Goal: Information Seeking & Learning: Learn about a topic

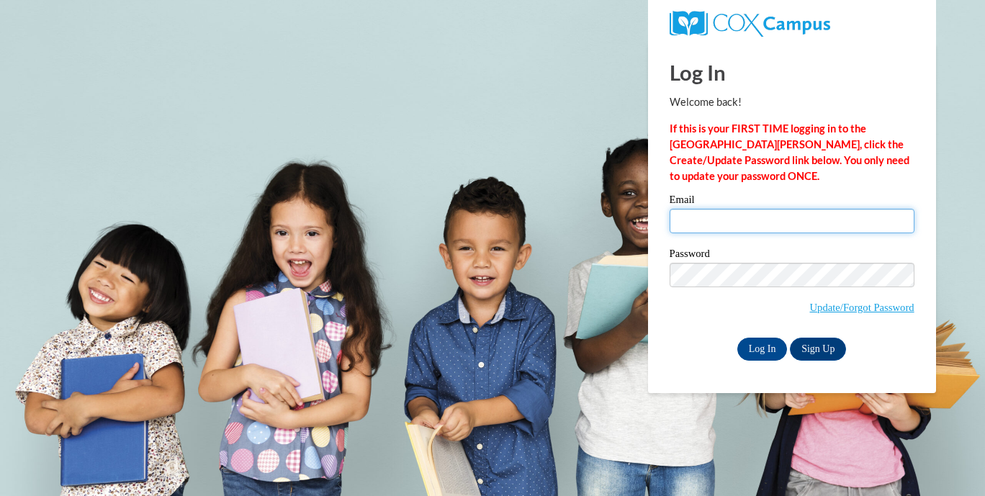
click at [774, 221] on input "Email" at bounding box center [792, 221] width 245 height 24
type input "samanthamielke18@gmail.com"
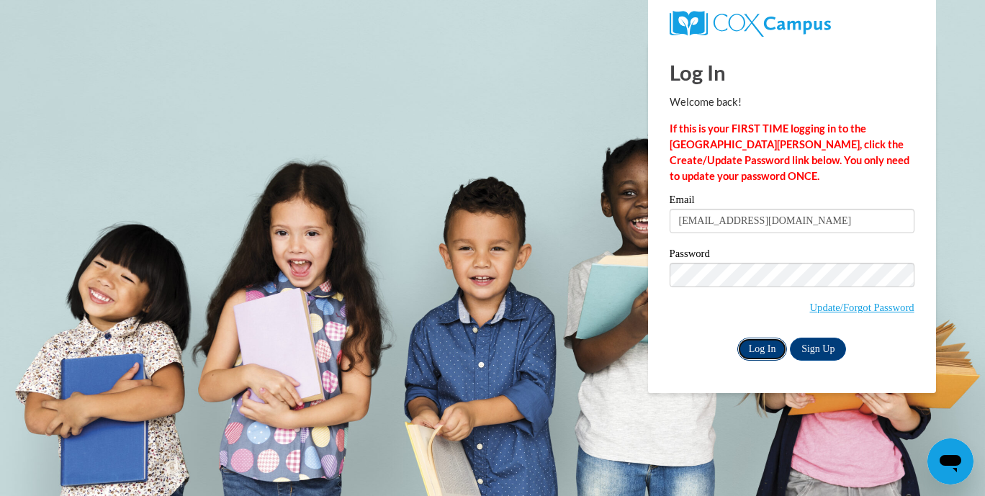
click at [778, 346] on input "Log In" at bounding box center [763, 349] width 50 height 23
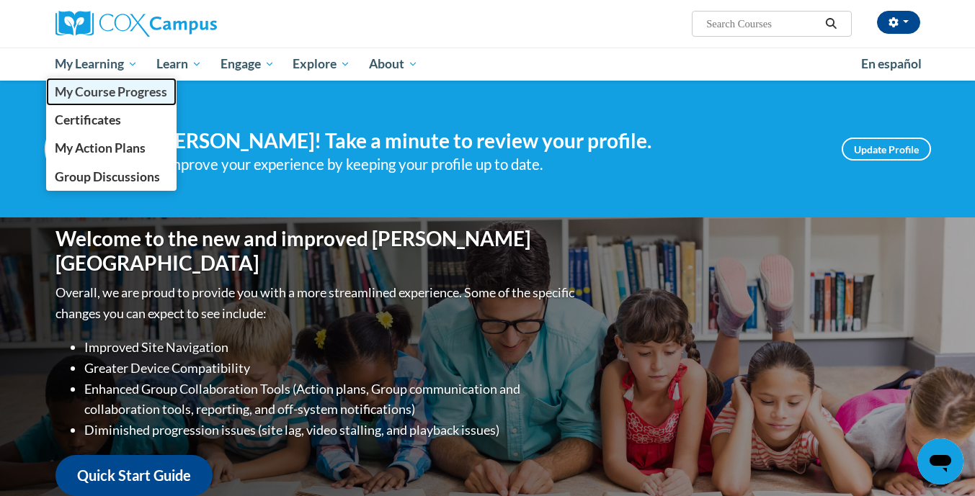
click at [113, 94] on span "My Course Progress" at bounding box center [111, 91] width 112 height 15
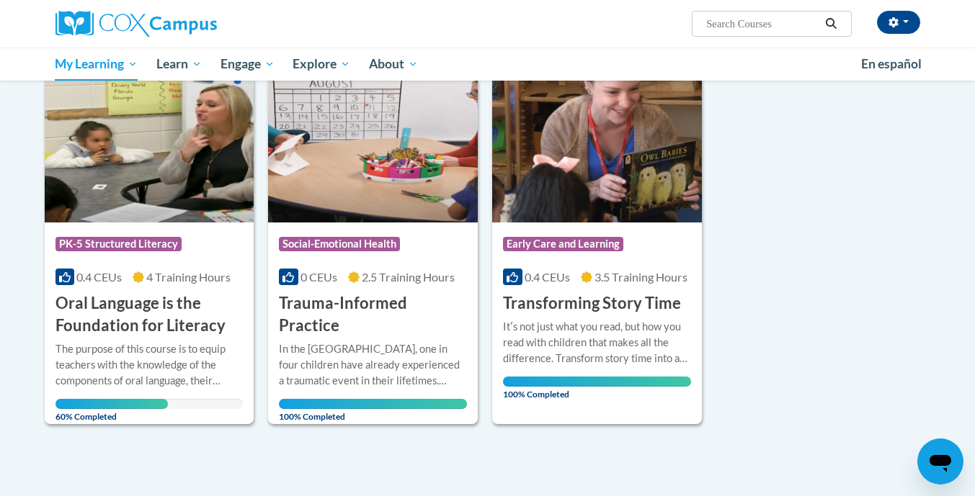
scroll to position [190, 0]
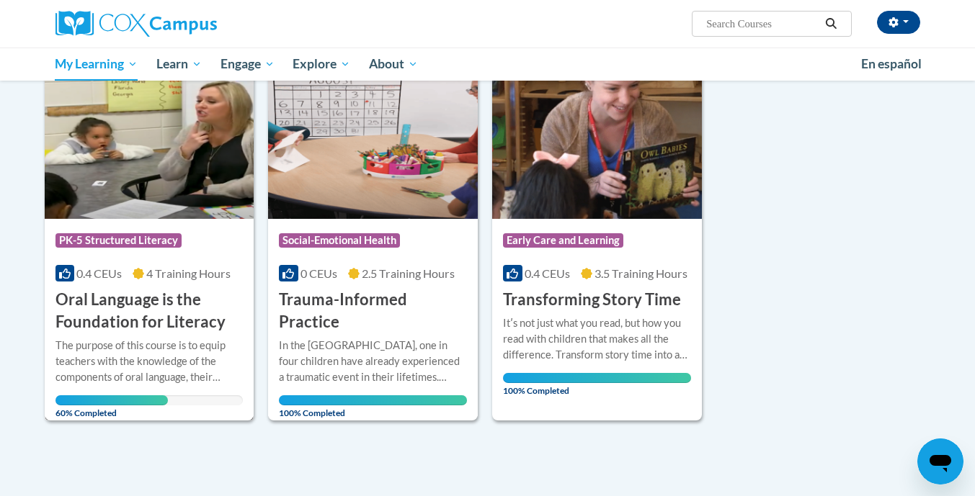
click at [164, 313] on h3 "Oral Language is the Foundation for Literacy" at bounding box center [149, 311] width 188 height 45
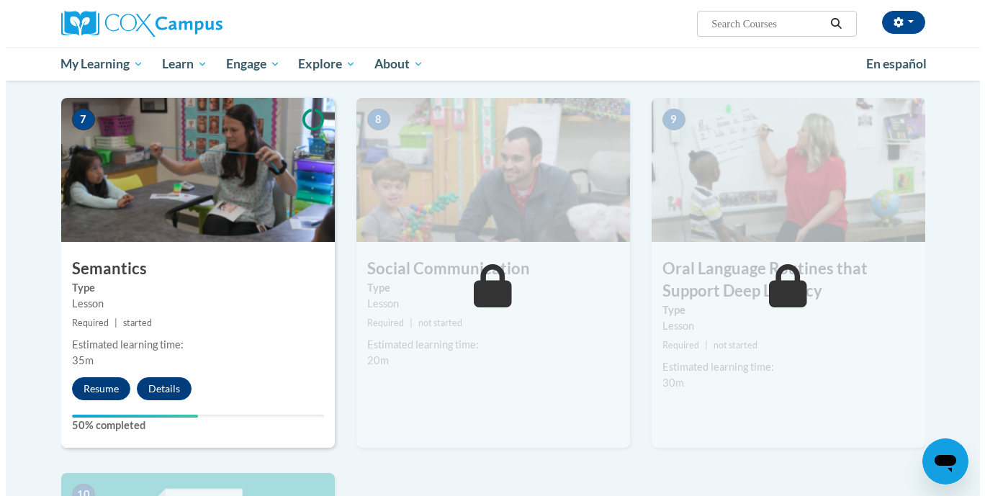
scroll to position [1104, 0]
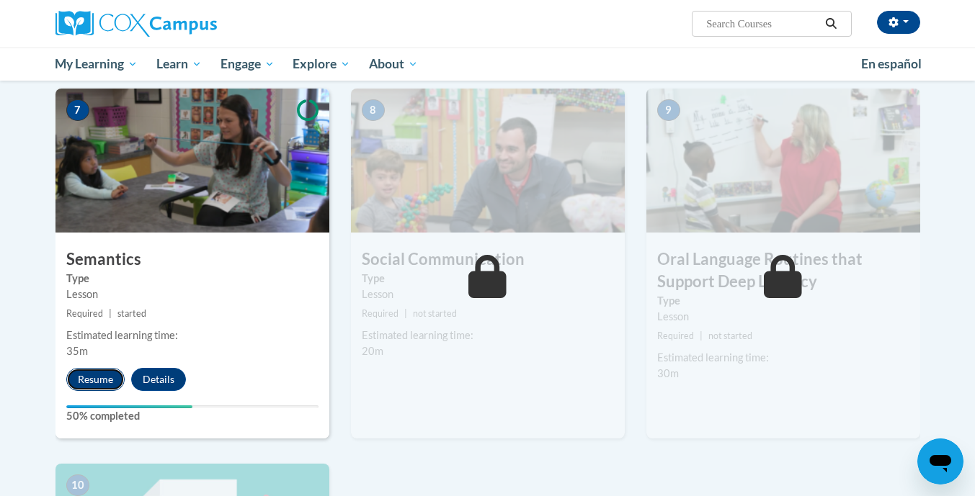
click at [107, 387] on button "Resume" at bounding box center [95, 379] width 58 height 23
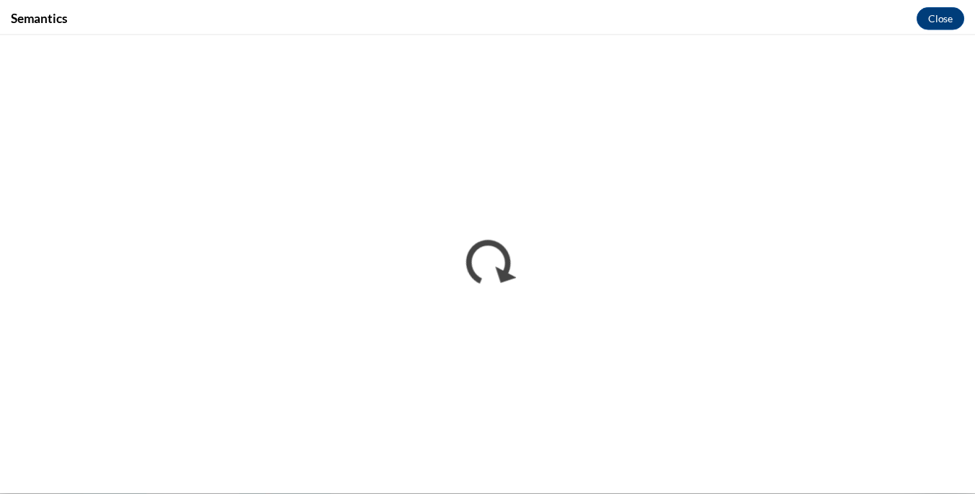
scroll to position [0, 0]
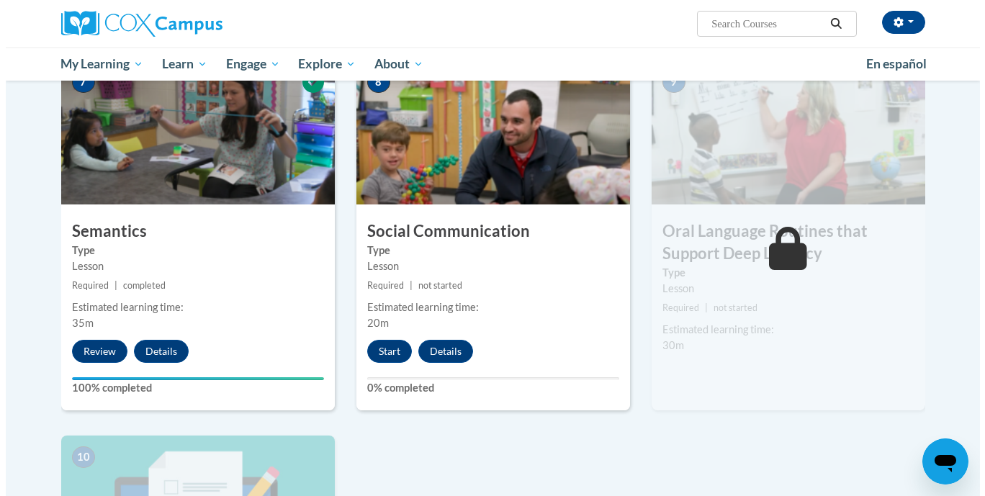
scroll to position [1133, 0]
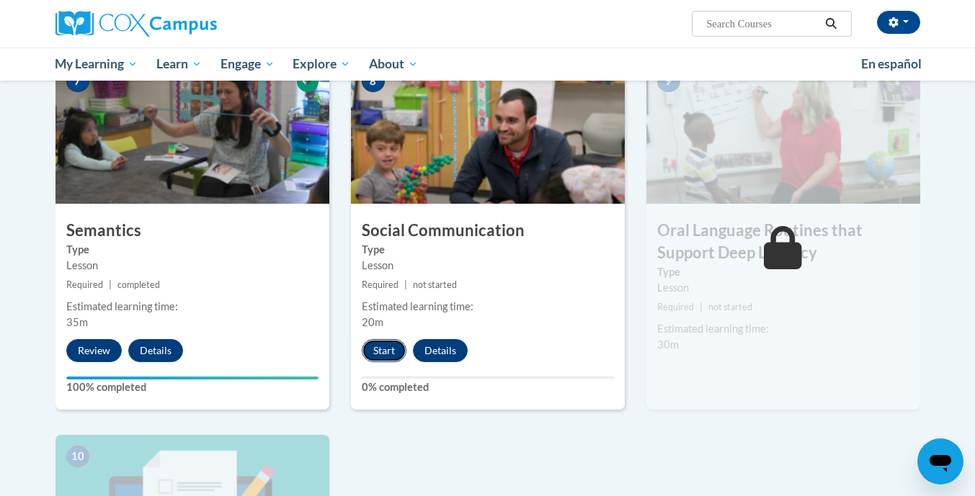
click at [388, 354] on button "Start" at bounding box center [384, 350] width 45 height 23
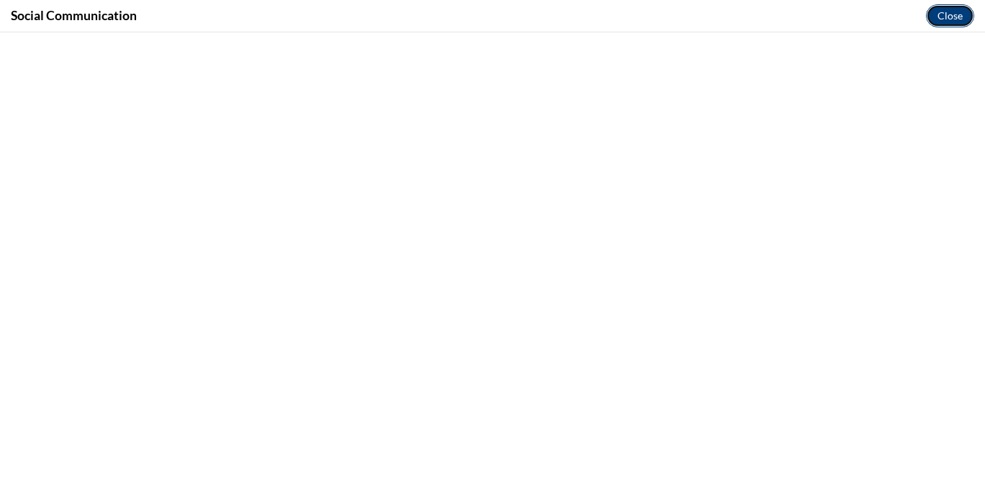
click at [952, 12] on button "Close" at bounding box center [950, 15] width 48 height 23
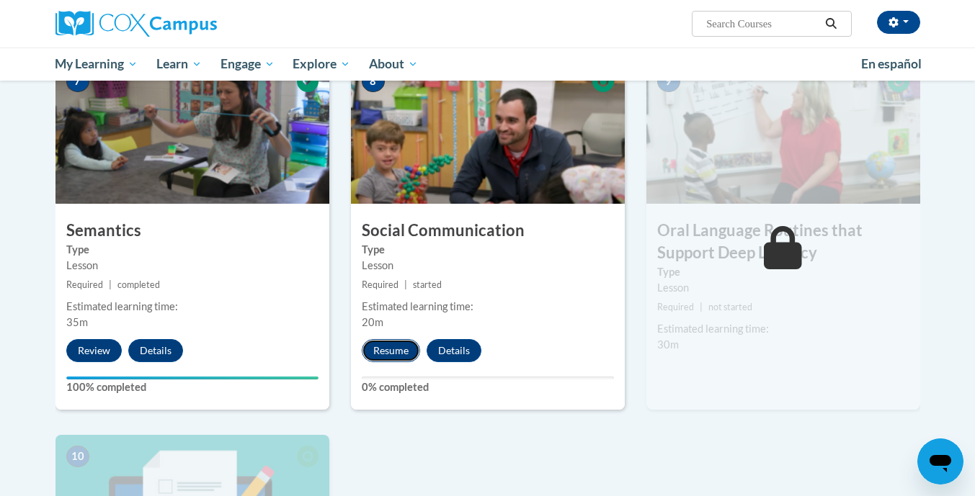
click at [383, 346] on button "Resume" at bounding box center [391, 350] width 58 height 23
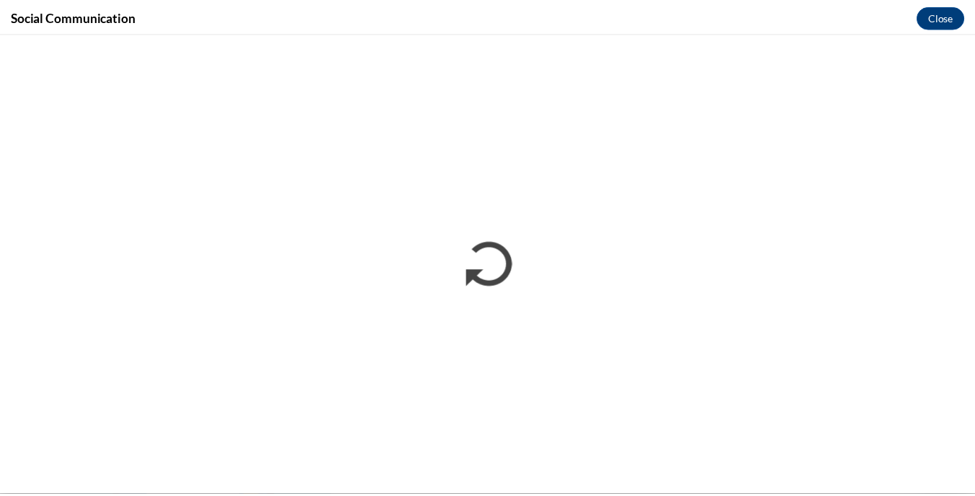
scroll to position [0, 0]
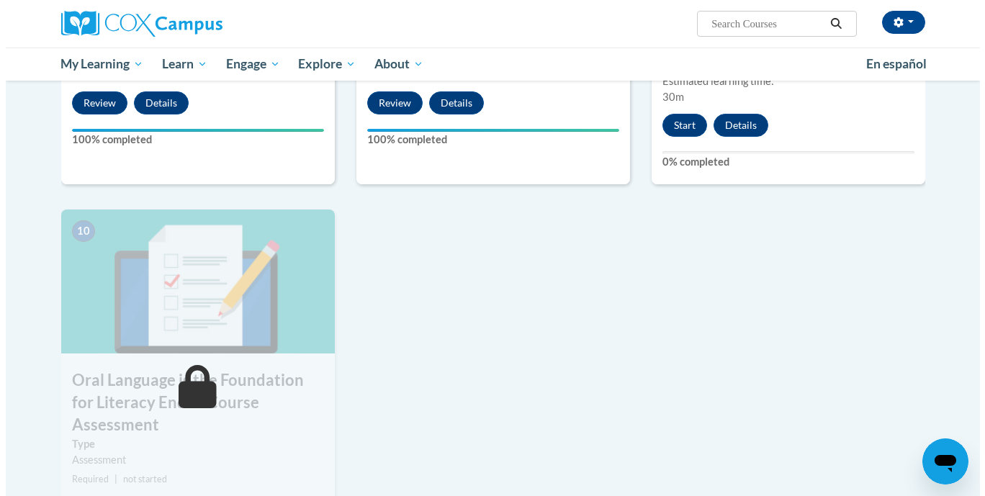
scroll to position [1379, 0]
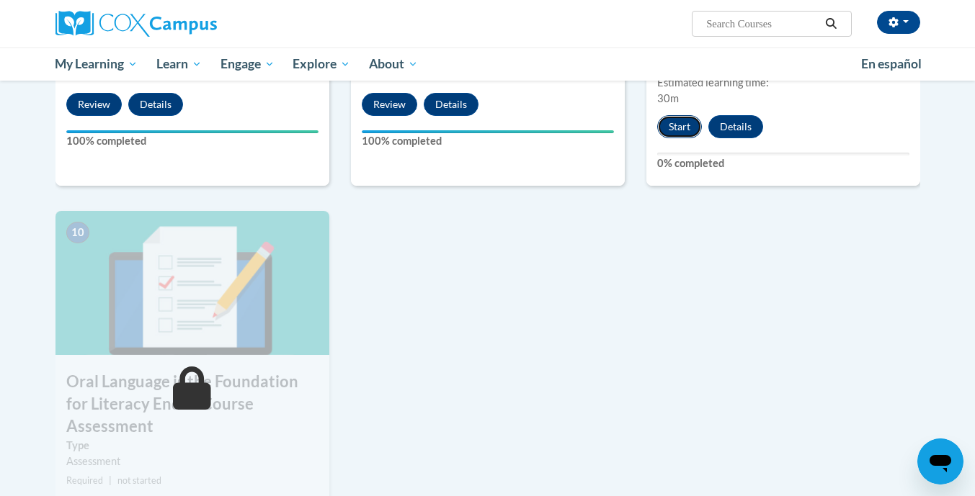
click at [678, 122] on button "Start" at bounding box center [679, 126] width 45 height 23
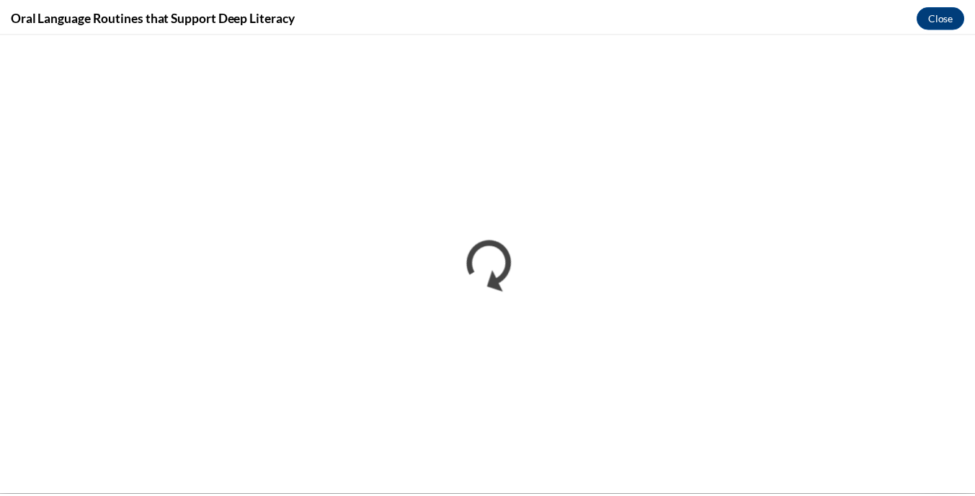
scroll to position [0, 0]
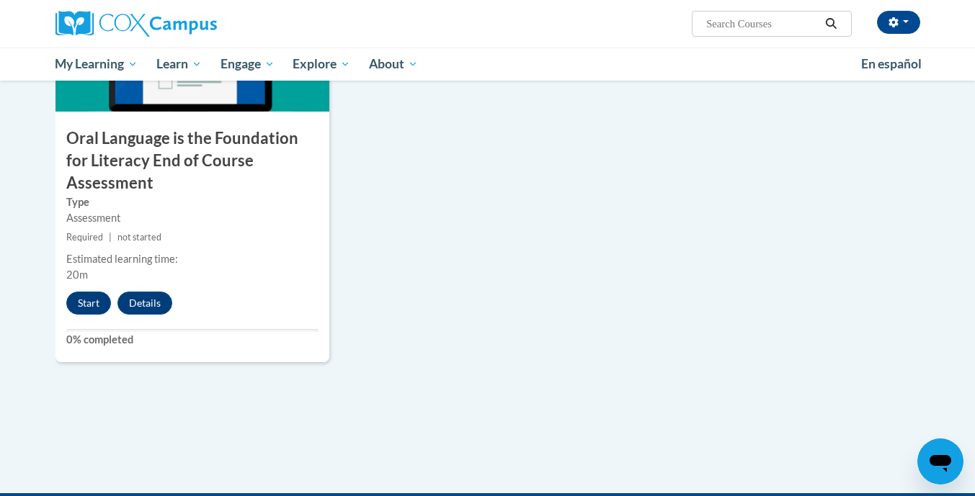
scroll to position [1624, 0]
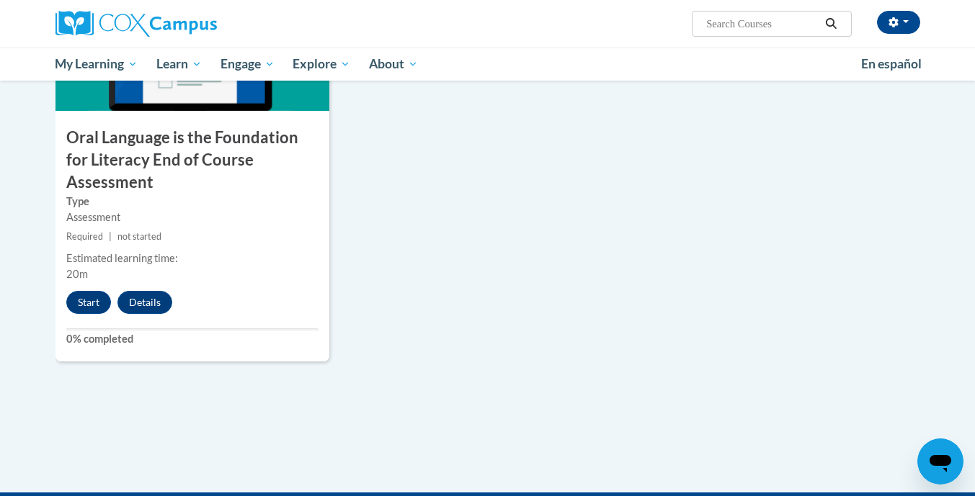
click at [306, 251] on div "Estimated learning time:" at bounding box center [192, 259] width 252 height 16
click at [202, 159] on h3 "Oral Language is the Foundation for Literacy End of Course Assessment" at bounding box center [192, 160] width 274 height 66
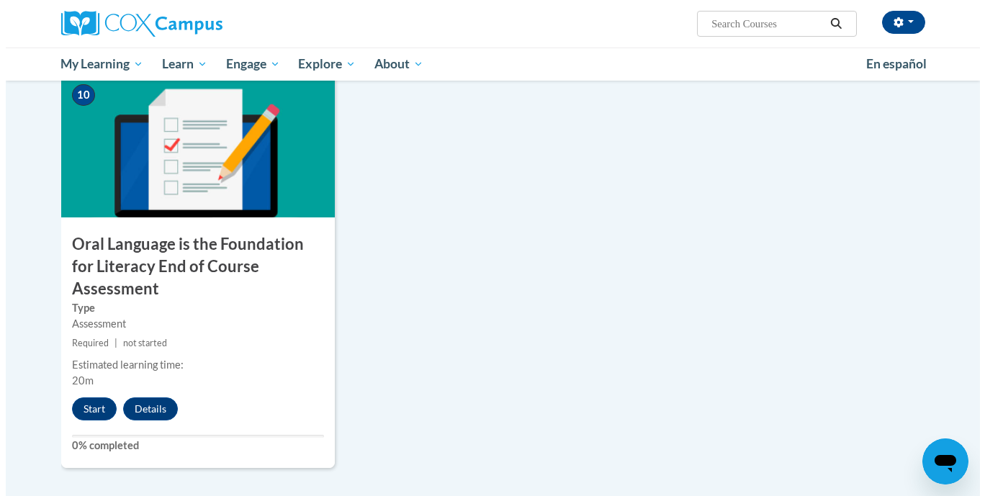
scroll to position [1516, 0]
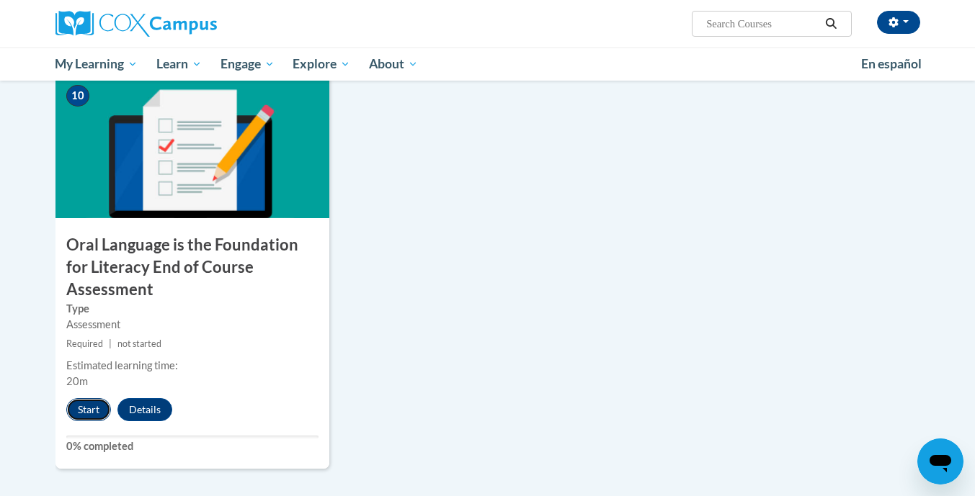
click at [87, 398] on button "Start" at bounding box center [88, 409] width 45 height 23
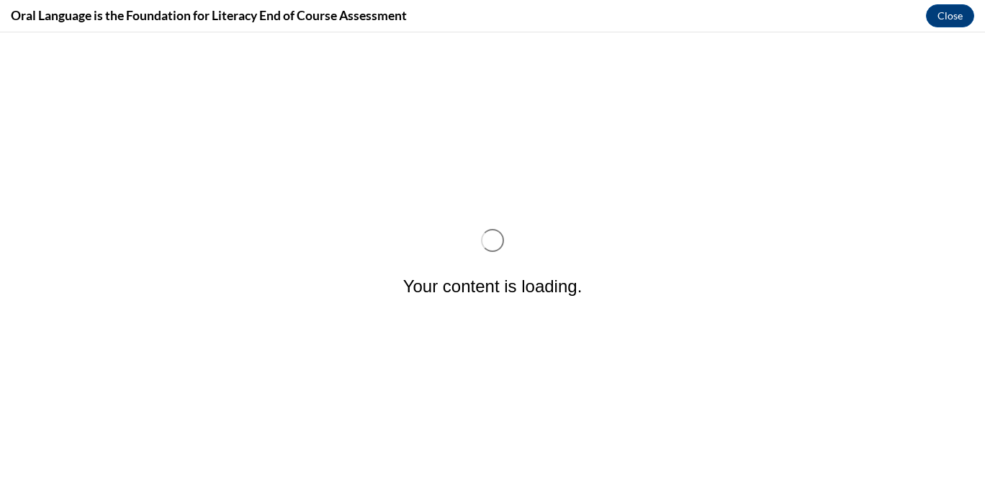
scroll to position [0, 0]
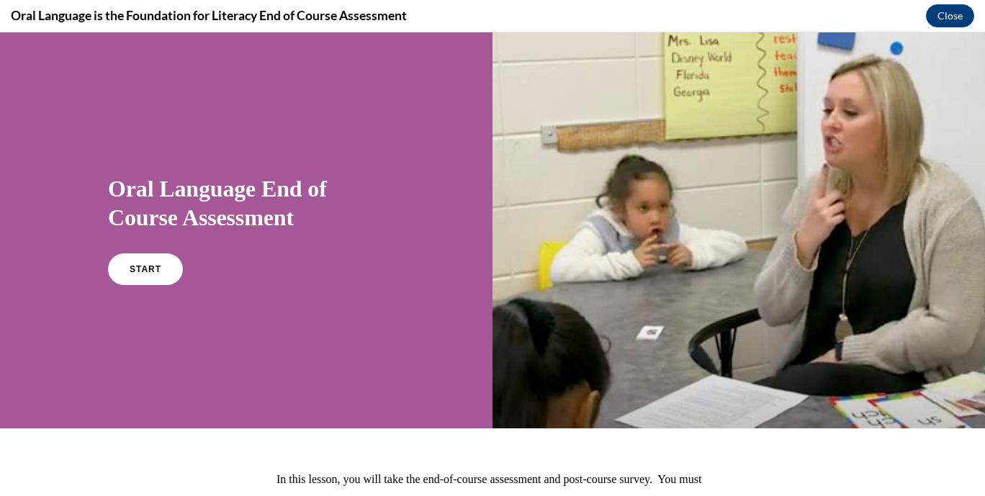
click at [138, 287] on div "START" at bounding box center [246, 276] width 277 height 44
click at [144, 265] on span "START" at bounding box center [145, 269] width 33 height 11
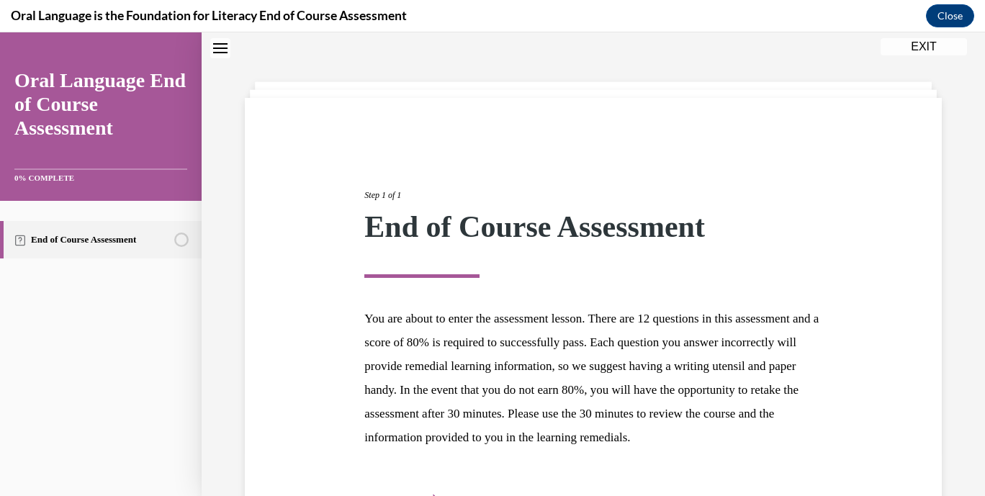
scroll to position [165, 0]
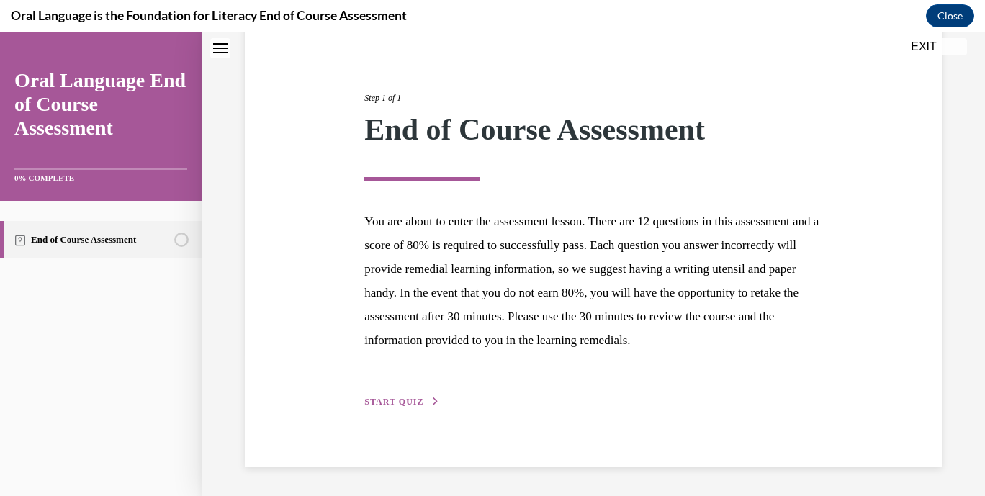
click at [393, 406] on span "START QUIZ" at bounding box center [393, 402] width 59 height 10
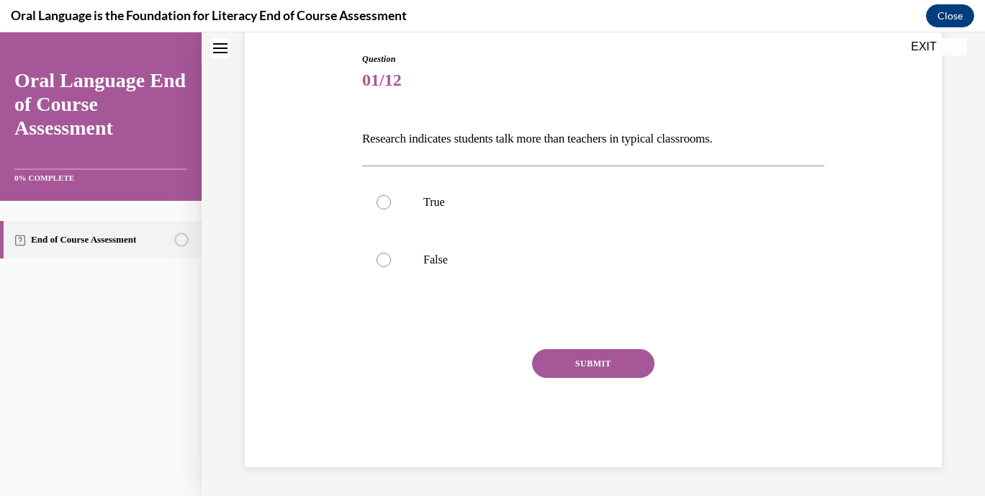
scroll to position [148, 0]
click at [418, 266] on label "False" at bounding box center [593, 260] width 462 height 58
click at [391, 266] on input "False" at bounding box center [384, 260] width 14 height 14
radio input "true"
click at [596, 376] on button "SUBMIT" at bounding box center [593, 363] width 122 height 29
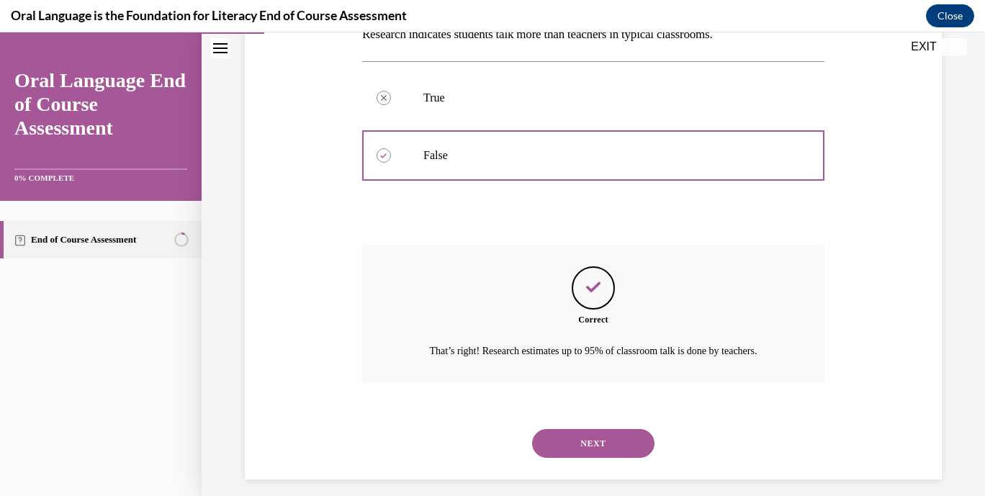
scroll to position [264, 0]
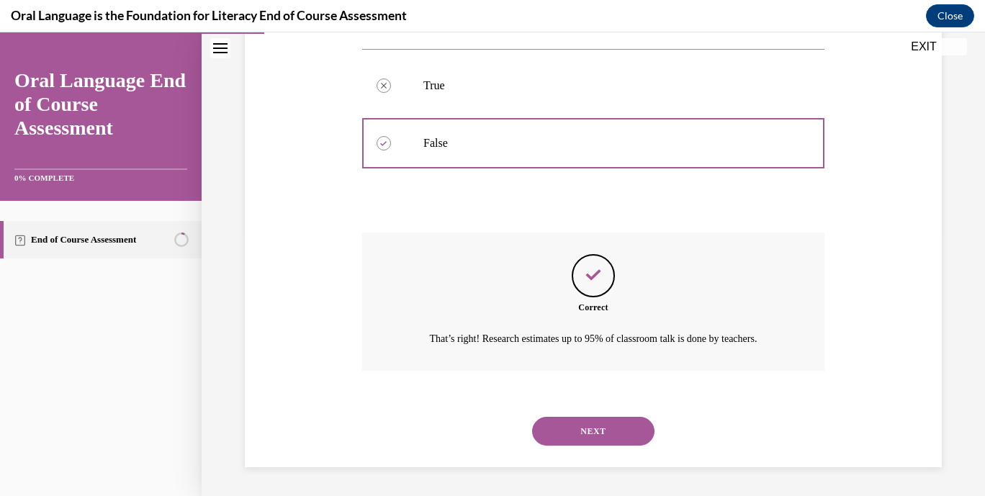
click at [601, 429] on button "NEXT" at bounding box center [593, 431] width 122 height 29
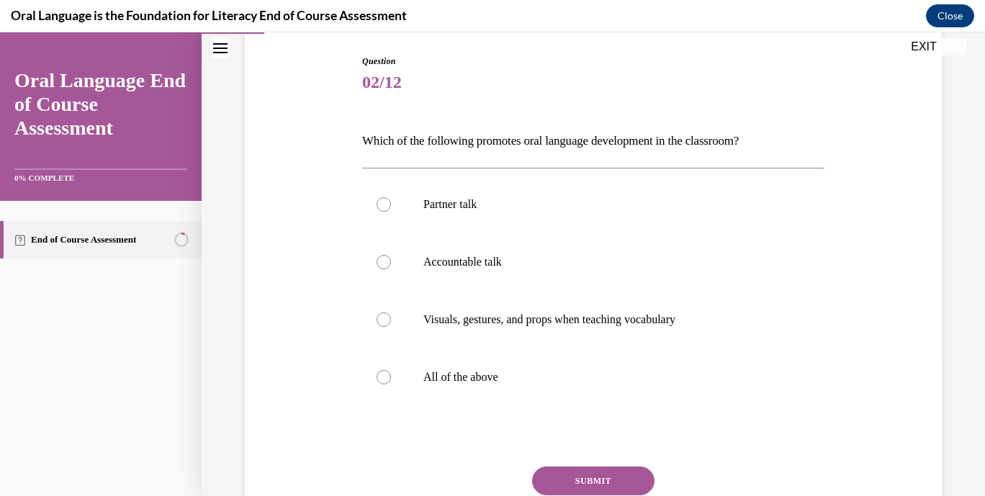
scroll to position [146, 0]
click at [449, 386] on label "All of the above" at bounding box center [593, 377] width 462 height 58
click at [391, 384] on input "All of the above" at bounding box center [384, 377] width 14 height 14
radio input "true"
click at [572, 483] on button "SUBMIT" at bounding box center [593, 480] width 122 height 29
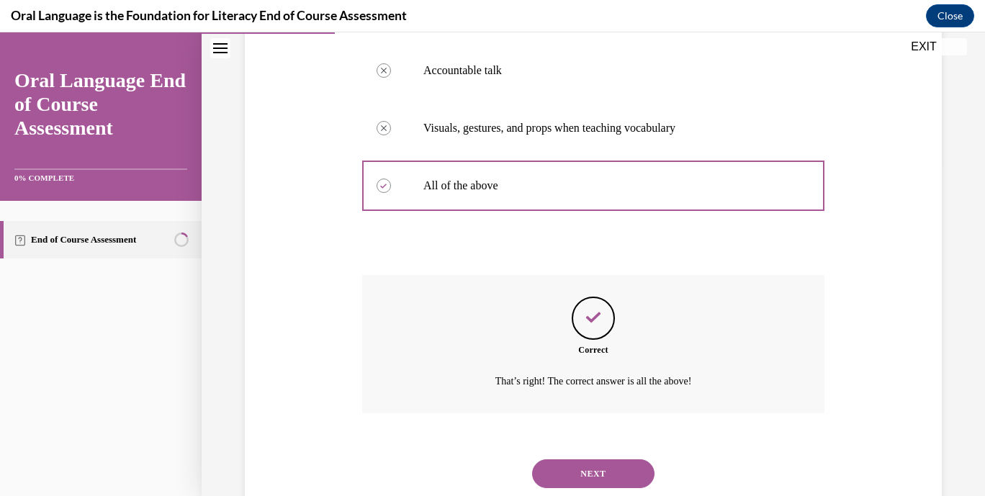
scroll to position [380, 0]
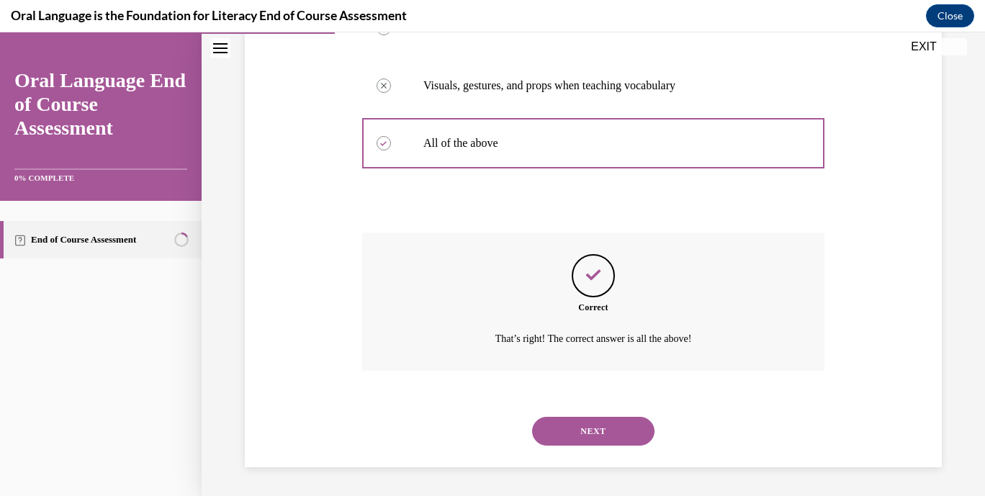
click at [615, 438] on button "NEXT" at bounding box center [593, 431] width 122 height 29
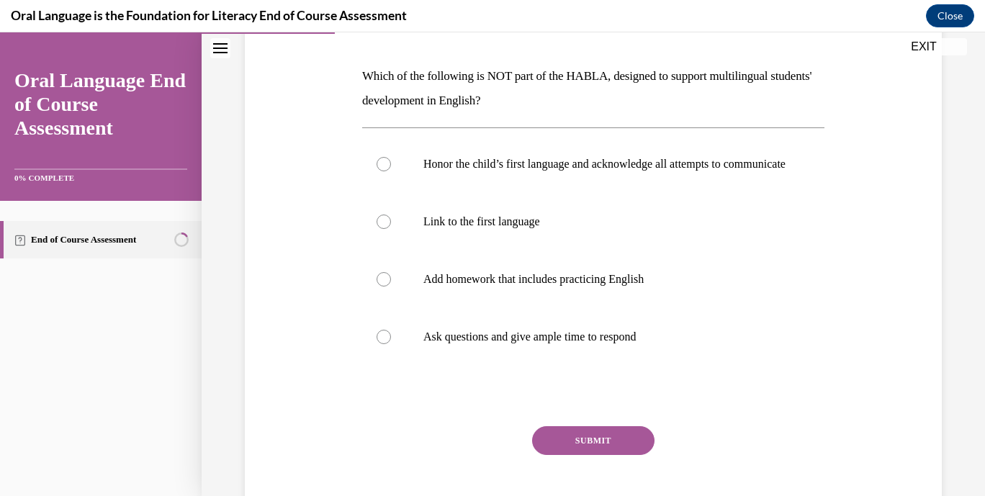
scroll to position [210, 0]
click at [674, 287] on p "Add homework that includes practicing English" at bounding box center [606, 280] width 365 height 14
click at [391, 287] on input "Add homework that includes practicing English" at bounding box center [384, 280] width 14 height 14
radio input "true"
click at [616, 456] on button "SUBMIT" at bounding box center [593, 441] width 122 height 29
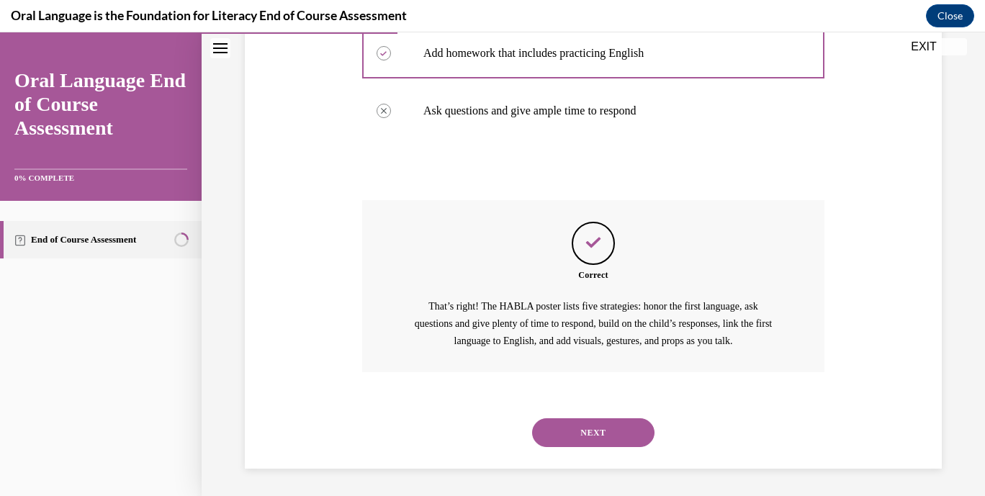
scroll to position [452, 0]
click at [620, 424] on button "NEXT" at bounding box center [593, 431] width 122 height 29
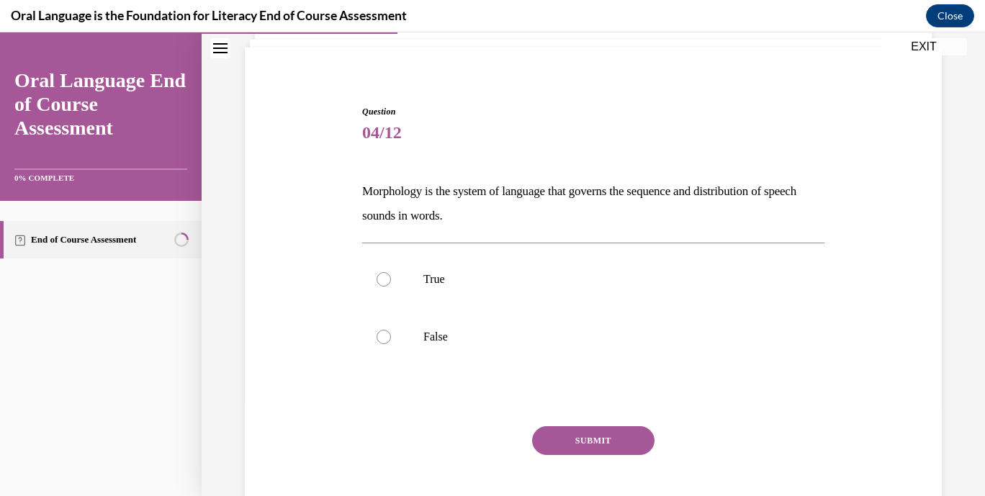
scroll to position [91, 0]
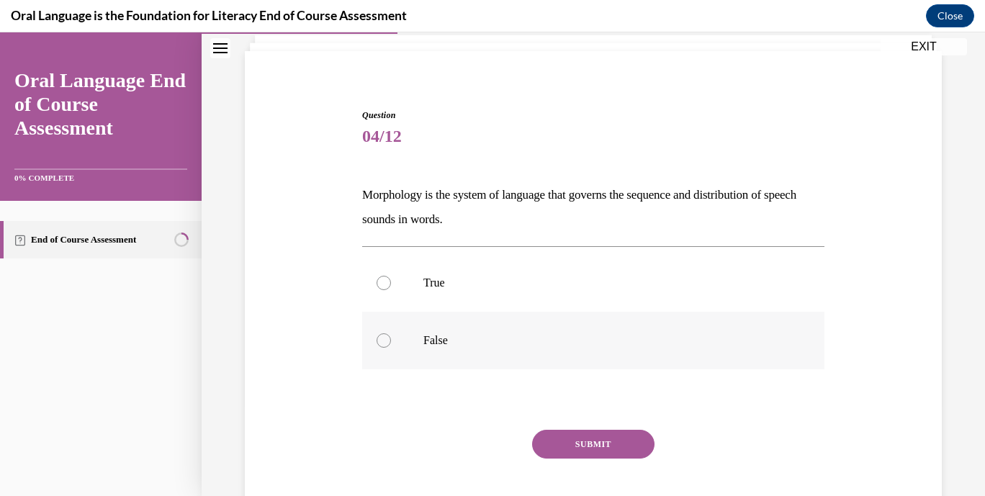
click at [444, 353] on label "False" at bounding box center [593, 341] width 462 height 58
click at [391, 348] on input "False" at bounding box center [384, 340] width 14 height 14
radio input "true"
click at [594, 443] on button "SUBMIT" at bounding box center [593, 444] width 122 height 29
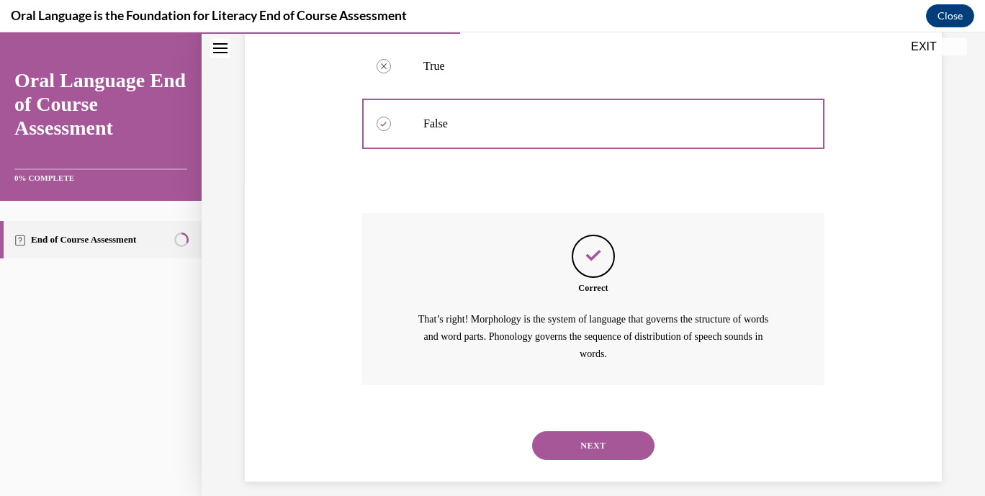
scroll to position [323, 0]
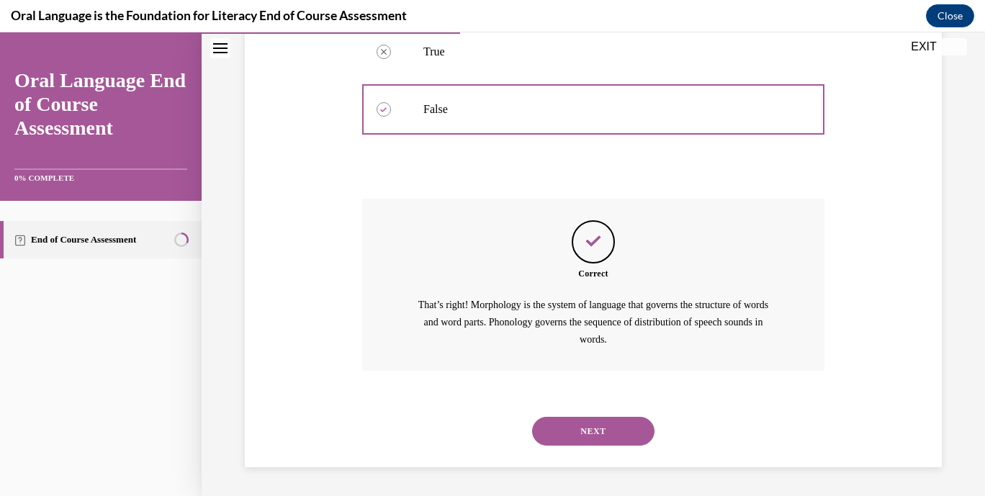
click at [607, 432] on button "NEXT" at bounding box center [593, 431] width 122 height 29
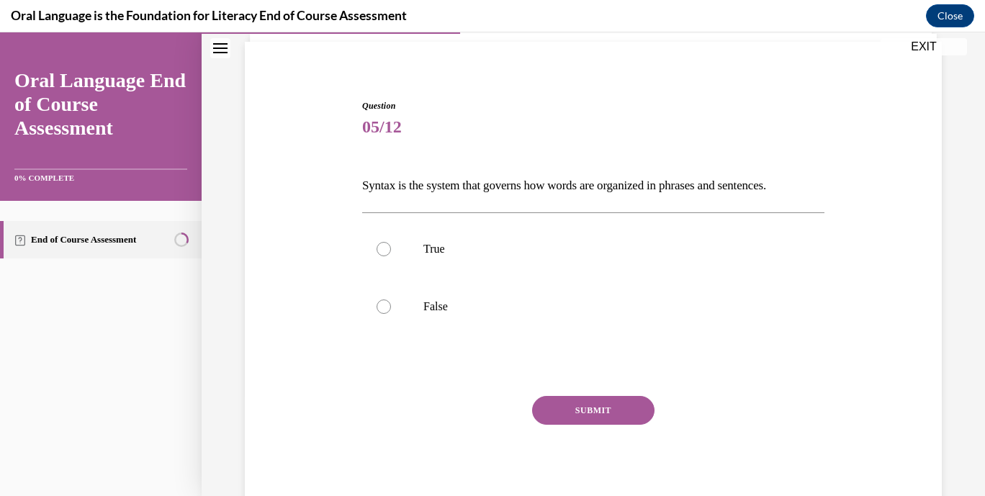
scroll to position [99, 0]
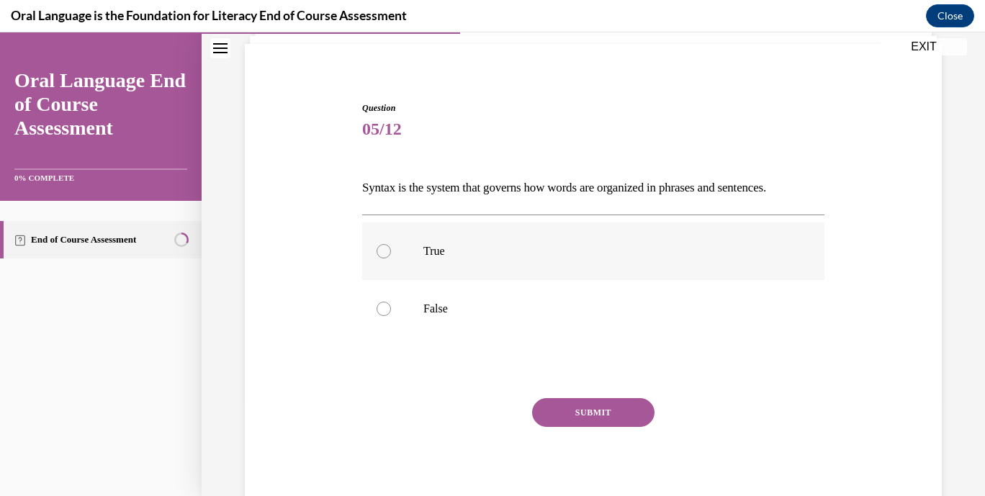
click at [381, 272] on label "True" at bounding box center [593, 252] width 462 height 58
click at [381, 259] on input "True" at bounding box center [384, 251] width 14 height 14
radio input "true"
click at [557, 413] on button "SUBMIT" at bounding box center [593, 412] width 122 height 29
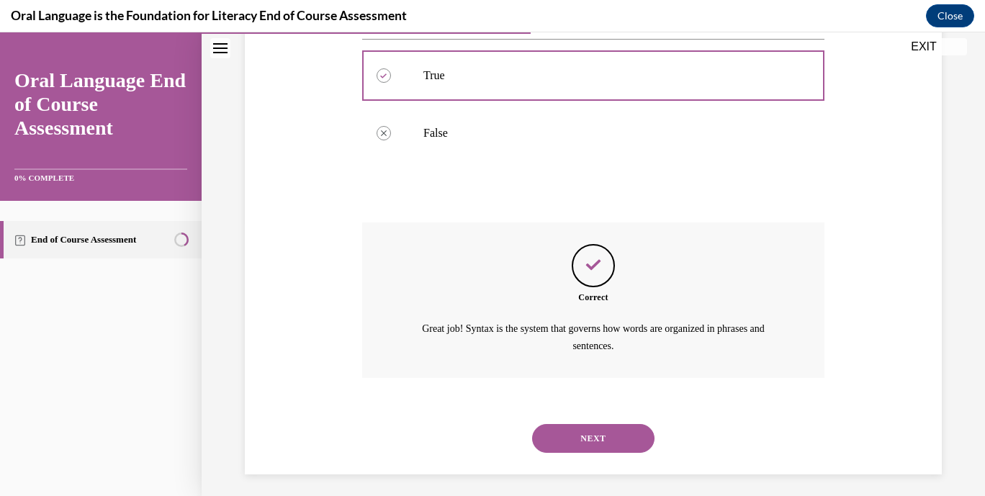
scroll to position [281, 0]
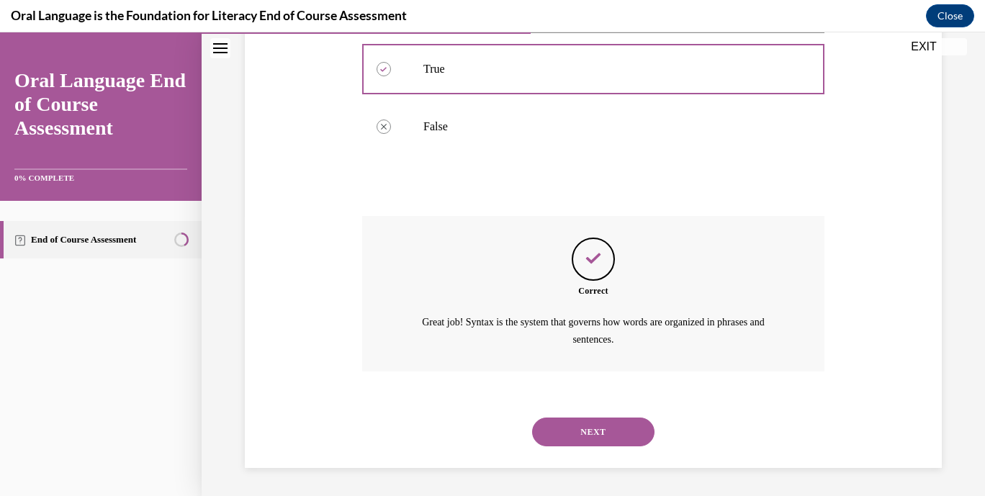
click at [609, 443] on button "NEXT" at bounding box center [593, 432] width 122 height 29
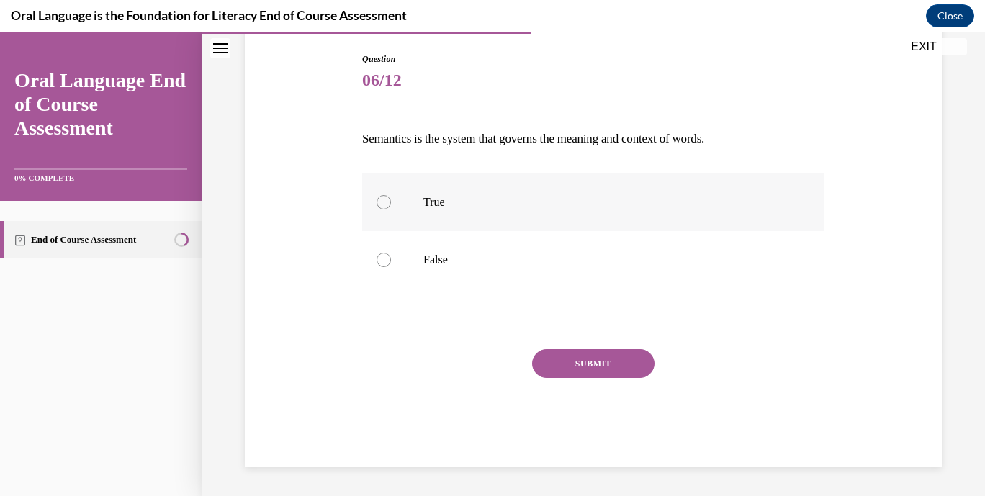
click at [444, 182] on label "True" at bounding box center [593, 203] width 462 height 58
click at [391, 195] on input "True" at bounding box center [384, 202] width 14 height 14
radio input "true"
click at [583, 373] on button "SUBMIT" at bounding box center [593, 363] width 122 height 29
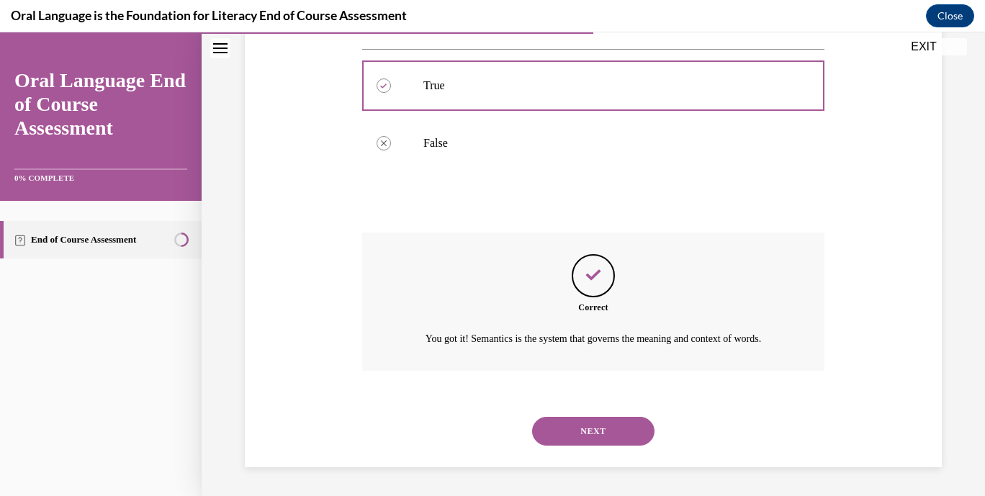
click at [628, 430] on button "NEXT" at bounding box center [593, 431] width 122 height 29
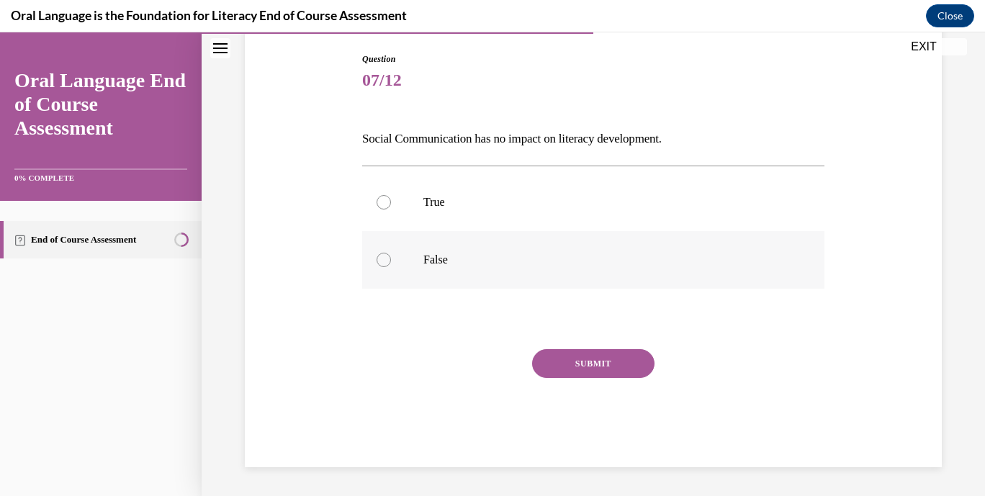
click at [698, 244] on label "False" at bounding box center [593, 260] width 462 height 58
click at [391, 253] on input "False" at bounding box center [384, 260] width 14 height 14
radio input "true"
click at [592, 365] on button "SUBMIT" at bounding box center [593, 363] width 122 height 29
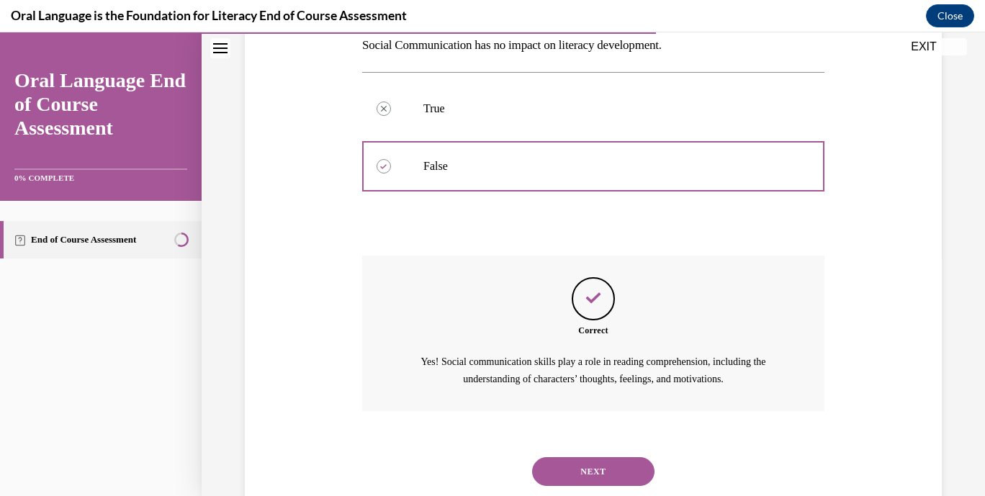
scroll to position [281, 0]
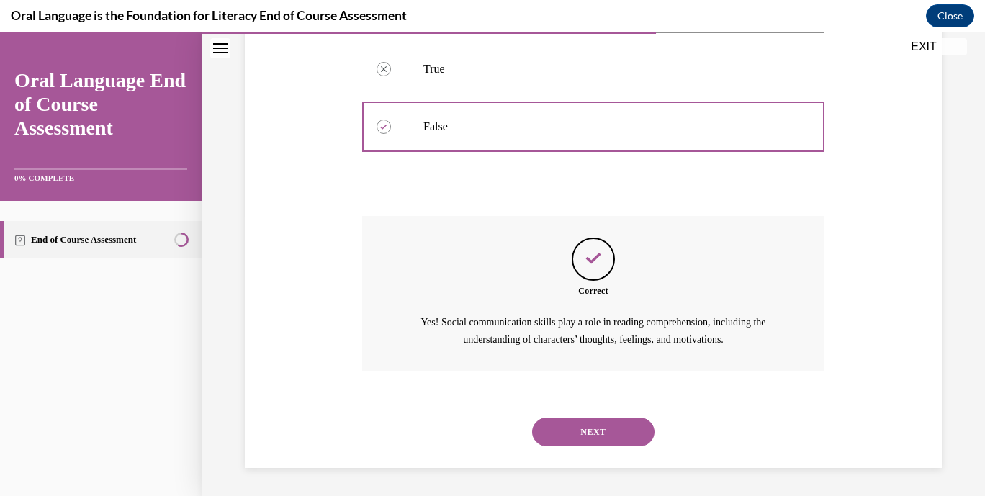
click at [588, 439] on button "NEXT" at bounding box center [593, 432] width 122 height 29
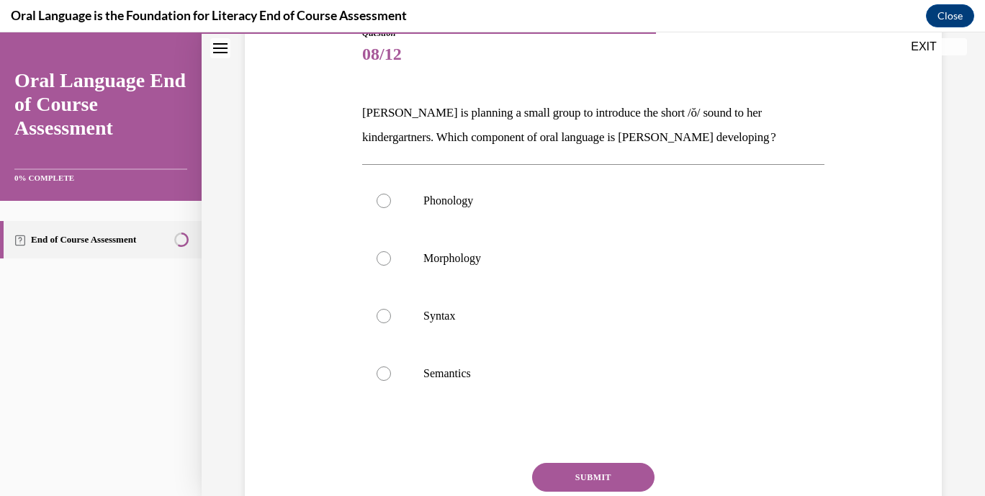
scroll to position [174, 0]
click at [885, 167] on div "Question 08/12 Mrs. Coleman is planning a small group to introduce the short /ŏ…" at bounding box center [593, 282] width 704 height 598
click at [582, 212] on label "Phonology" at bounding box center [593, 200] width 462 height 58
click at [391, 207] on input "Phonology" at bounding box center [384, 200] width 14 height 14
radio input "true"
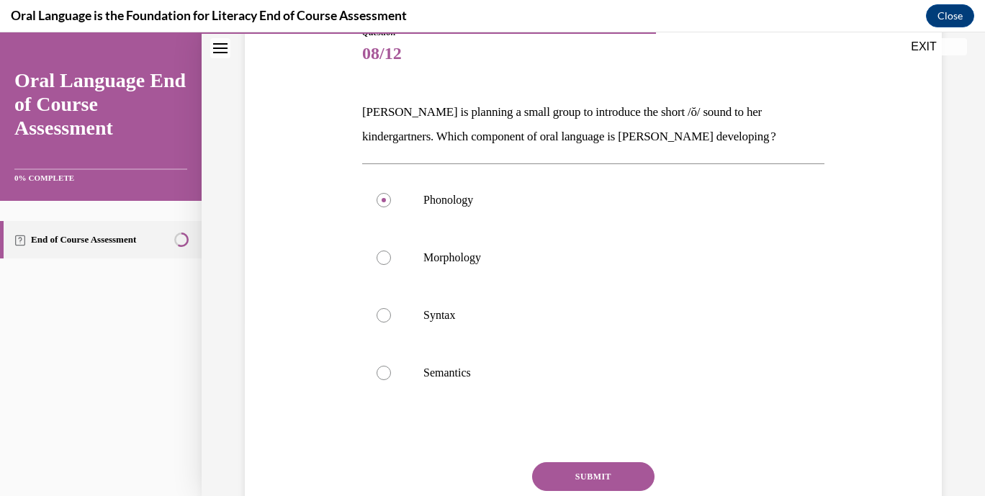
click at [587, 473] on button "SUBMIT" at bounding box center [593, 476] width 122 height 29
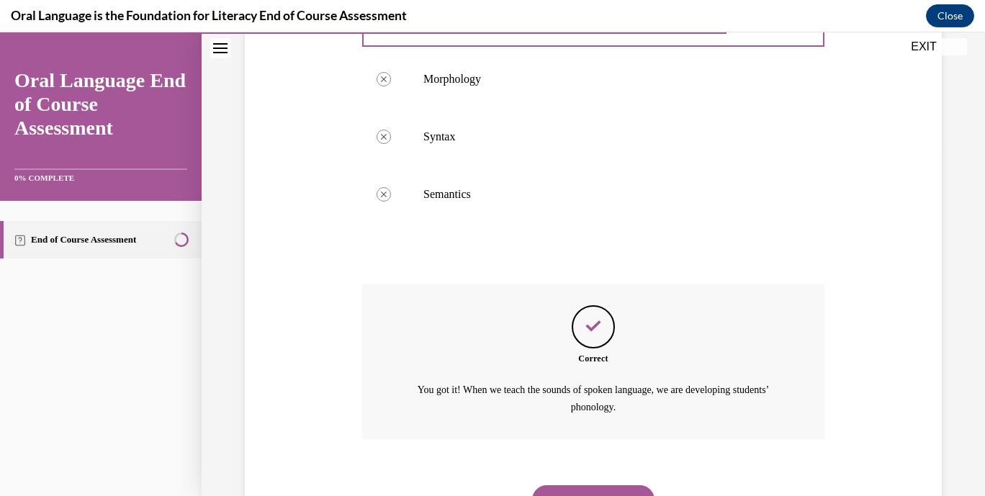
scroll to position [421, 0]
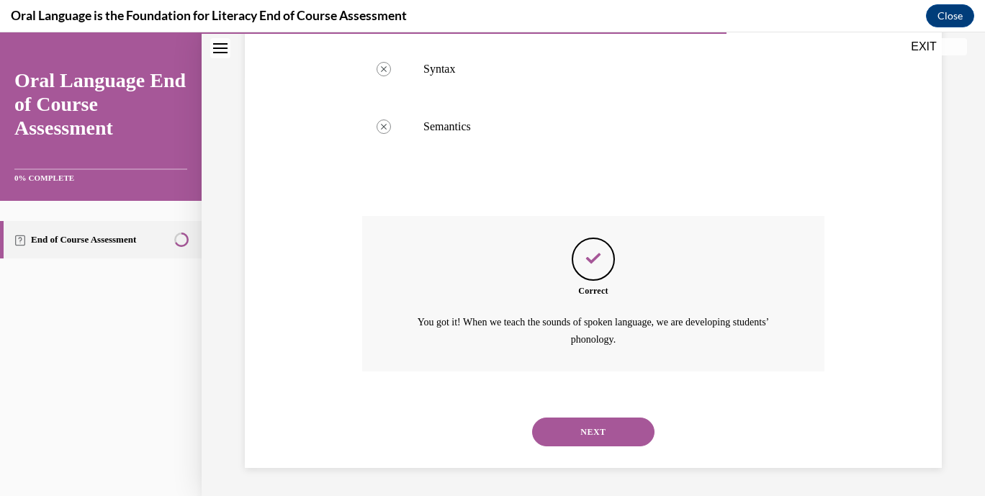
click at [586, 426] on button "NEXT" at bounding box center [593, 432] width 122 height 29
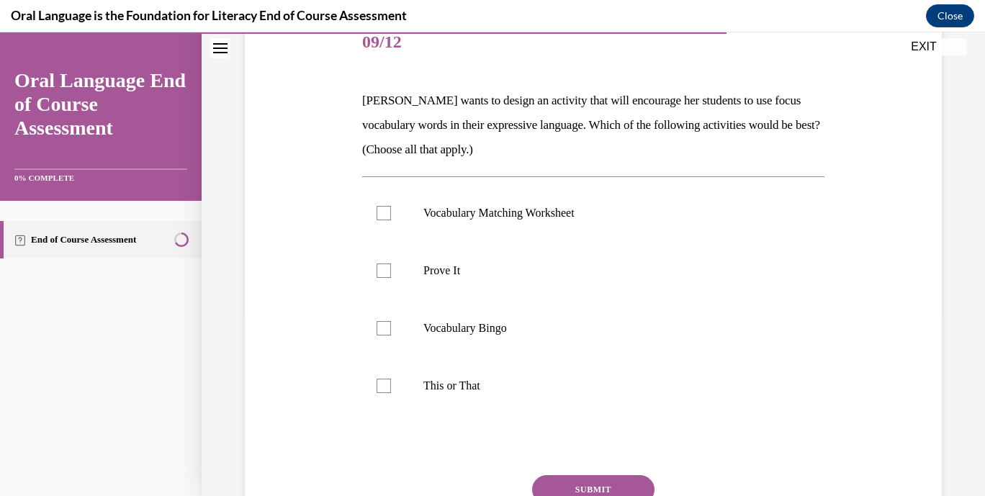
scroll to position [185, 0]
click at [517, 290] on label "Prove It" at bounding box center [593, 272] width 462 height 58
click at [391, 279] on input "Prove It" at bounding box center [384, 271] width 14 height 14
checkbox input "true"
click at [470, 387] on p "This or That" at bounding box center [606, 387] width 365 height 14
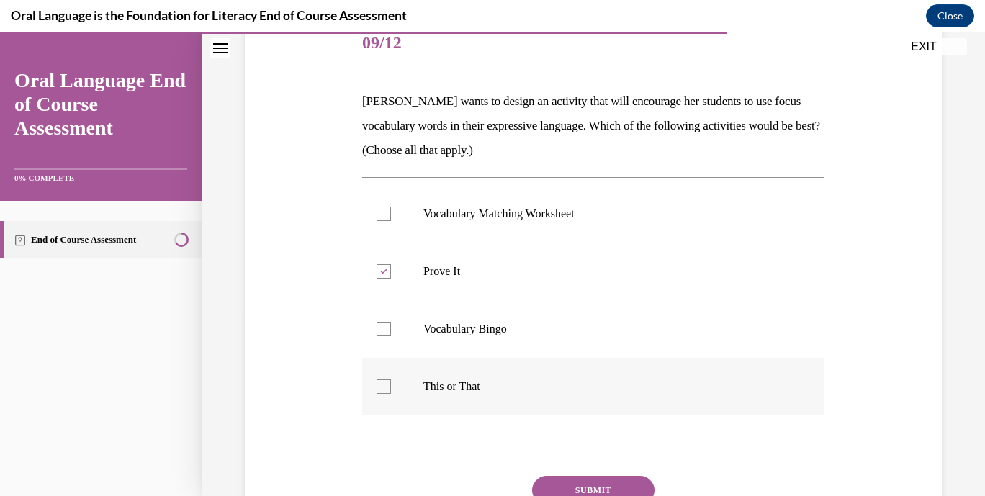
click at [391, 387] on input "This or That" at bounding box center [384, 387] width 14 height 14
checkbox input "true"
click at [578, 489] on button "SUBMIT" at bounding box center [593, 490] width 122 height 29
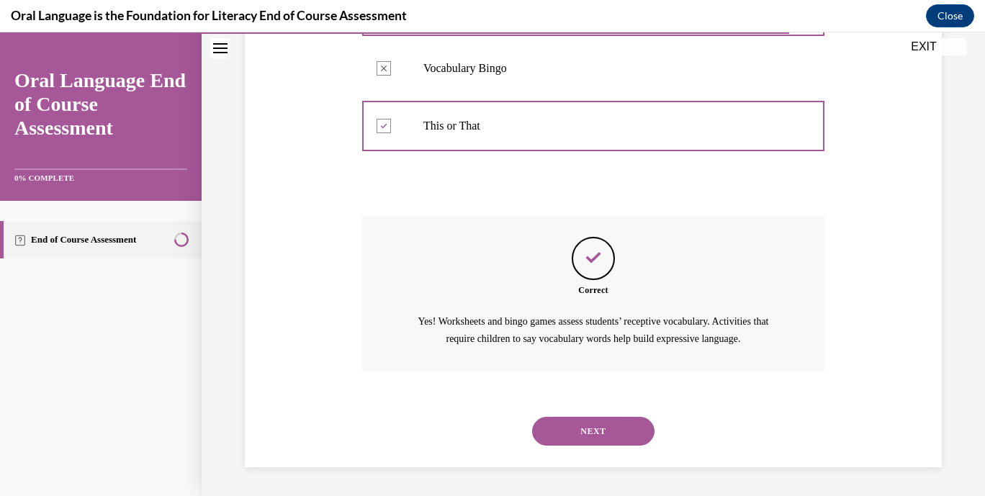
scroll to position [462, 0]
click at [604, 427] on button "NEXT" at bounding box center [593, 431] width 122 height 29
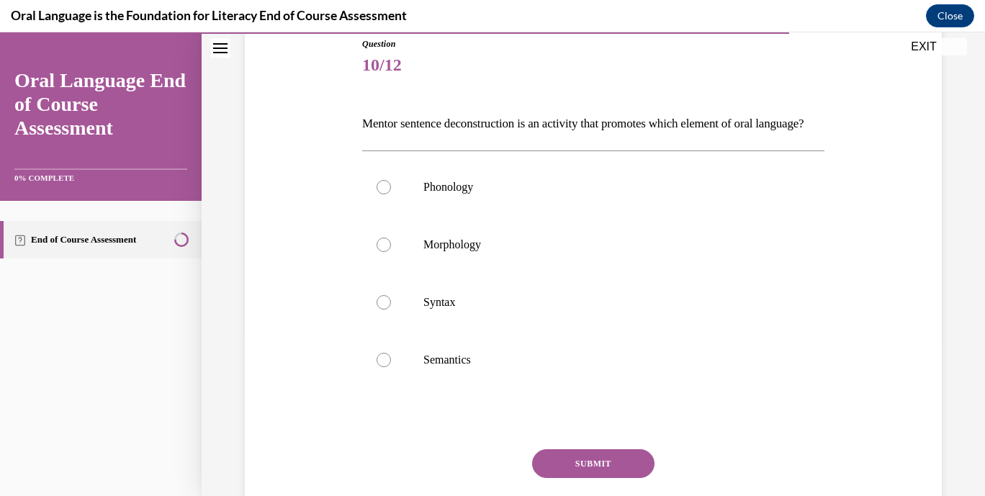
scroll to position [162, 0]
click at [454, 310] on p "Syntax" at bounding box center [606, 303] width 365 height 14
click at [391, 310] on input "Syntax" at bounding box center [384, 303] width 14 height 14
radio input "true"
click at [573, 479] on button "SUBMIT" at bounding box center [593, 464] width 122 height 29
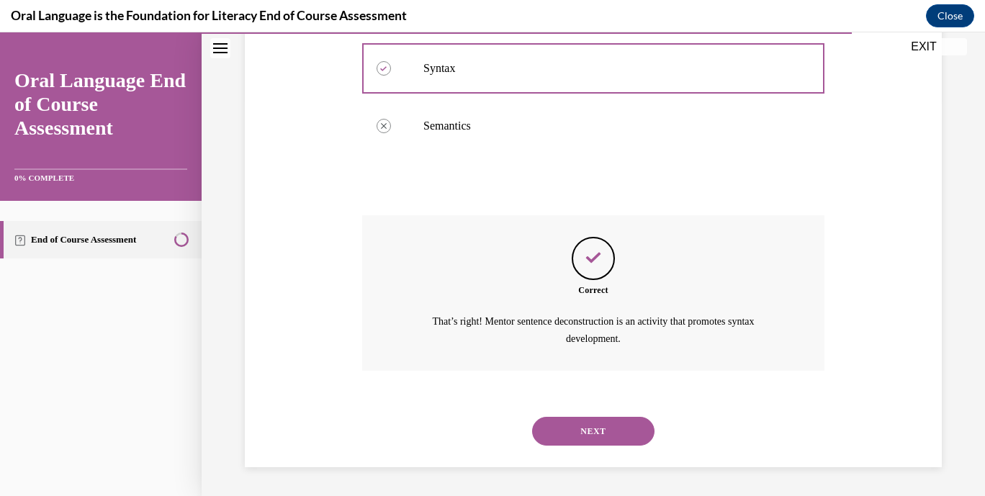
scroll to position [421, 0]
click at [594, 434] on button "NEXT" at bounding box center [593, 431] width 122 height 29
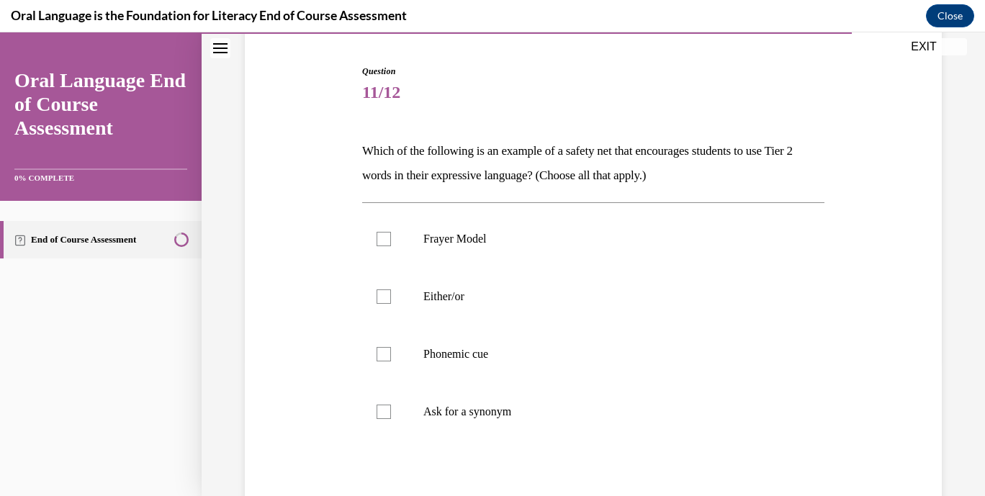
scroll to position [141, 0]
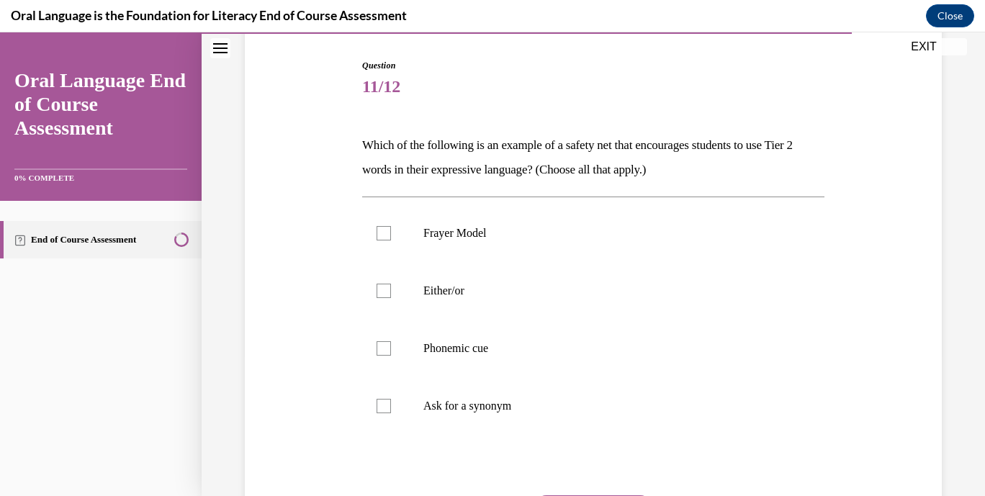
click at [665, 267] on label "Either/or" at bounding box center [593, 291] width 462 height 58
click at [391, 284] on input "Either/or" at bounding box center [384, 291] width 14 height 14
click at [372, 303] on label "Either/or" at bounding box center [593, 291] width 462 height 58
click at [377, 298] on input "Either/or" at bounding box center [384, 291] width 14 height 14
checkbox input "false"
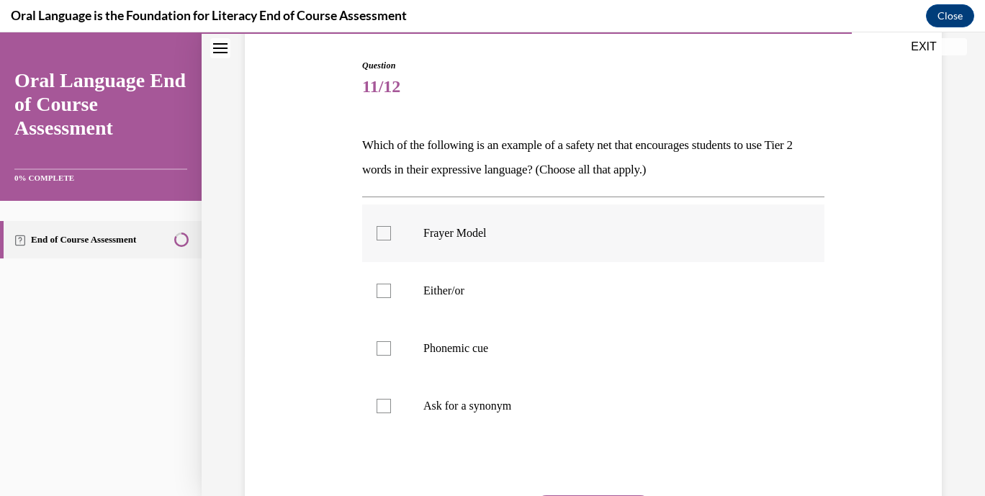
click at [506, 234] on p "Frayer Model" at bounding box center [606, 233] width 365 height 14
click at [391, 234] on input "Frayer Model" at bounding box center [384, 233] width 14 height 14
checkbox input "true"
click at [498, 418] on label "Ask for a synonym" at bounding box center [593, 406] width 462 height 58
click at [391, 413] on input "Ask for a synonym" at bounding box center [384, 406] width 14 height 14
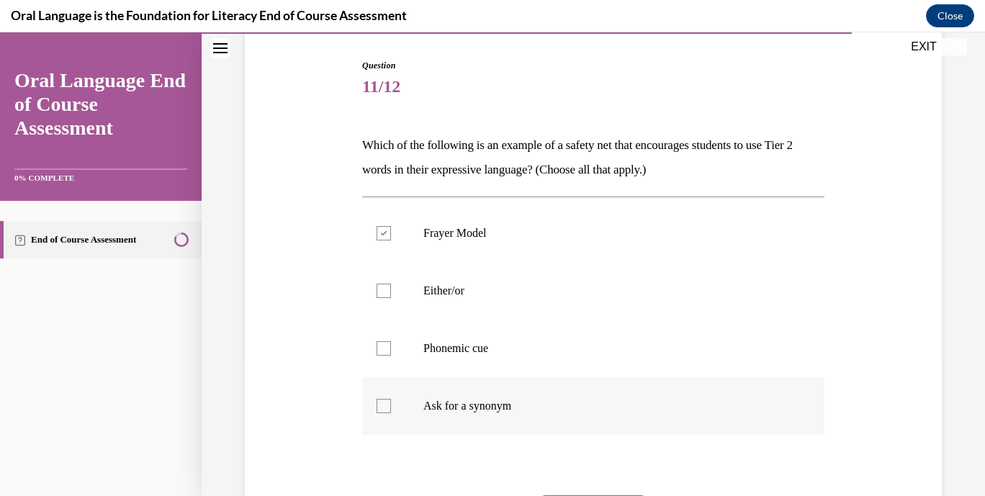
checkbox input "true"
drag, startPoint x: 498, startPoint y: 356, endPoint x: 388, endPoint y: 370, distance: 110.4
click at [388, 370] on label "Phonemic cue" at bounding box center [593, 349] width 462 height 58
click at [388, 356] on input "Phonemic cue" at bounding box center [384, 348] width 14 height 14
checkbox input "true"
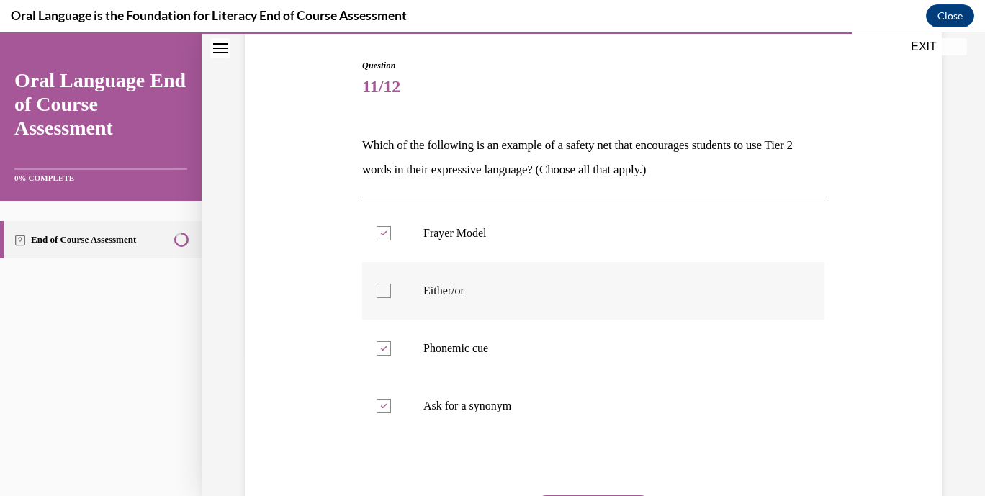
scroll to position [287, 0]
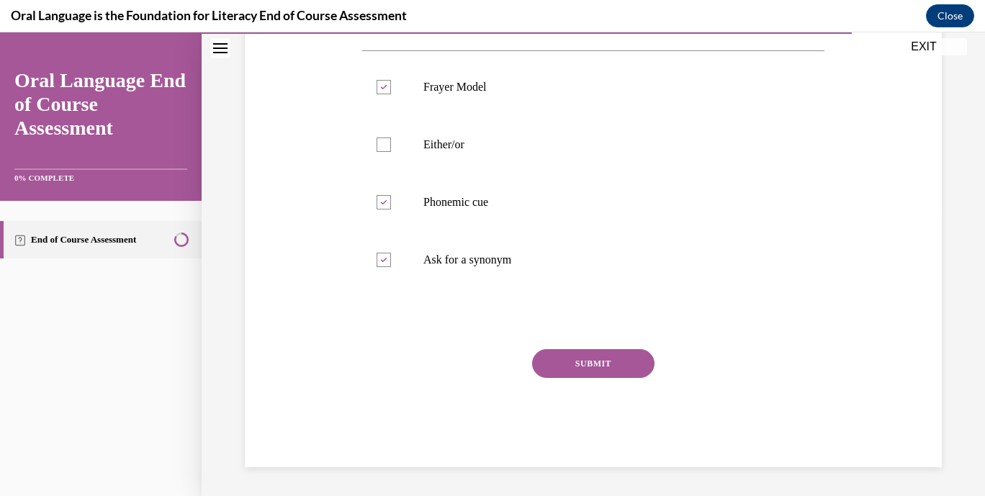
click at [591, 372] on button "SUBMIT" at bounding box center [593, 363] width 122 height 29
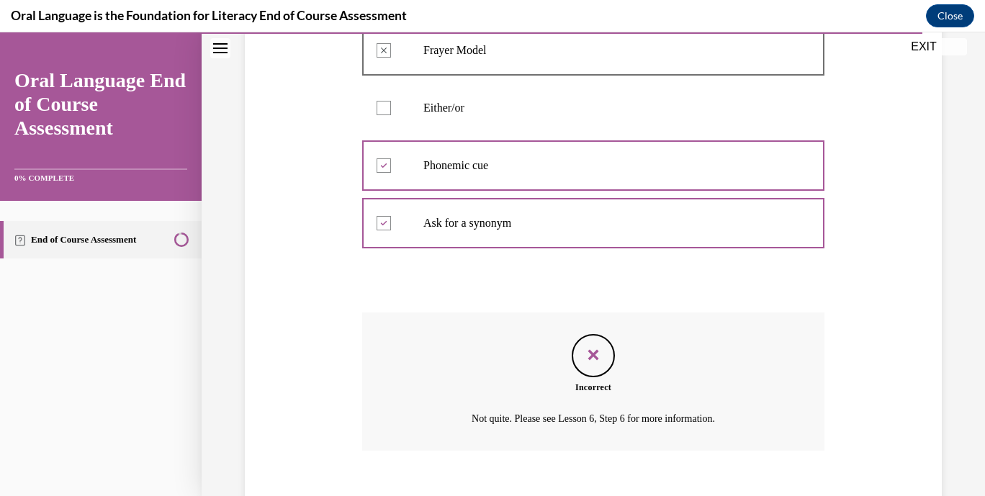
scroll to position [404, 0]
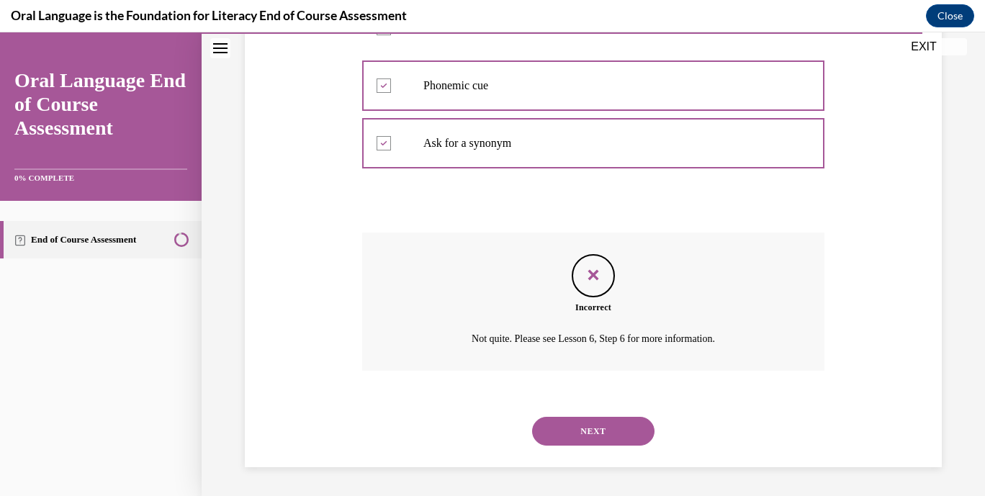
click at [583, 429] on button "NEXT" at bounding box center [593, 431] width 122 height 29
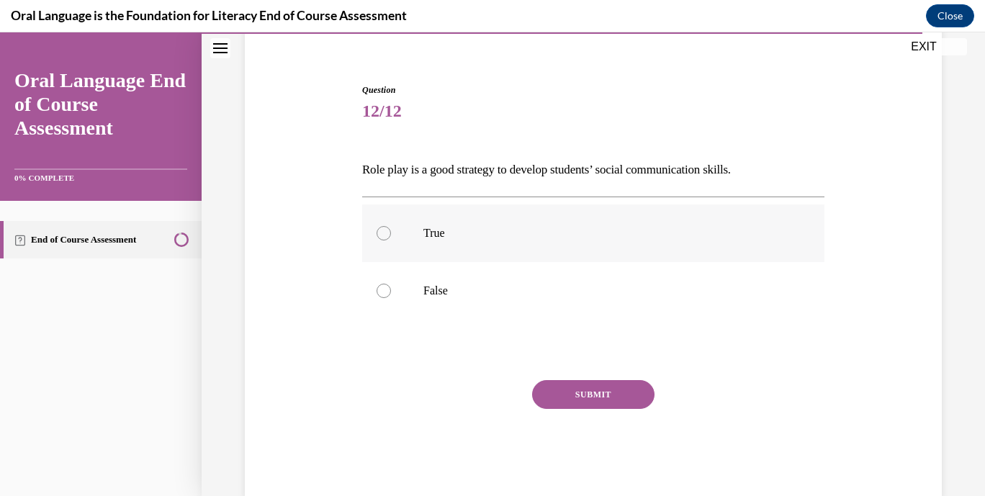
scroll to position [110, 0]
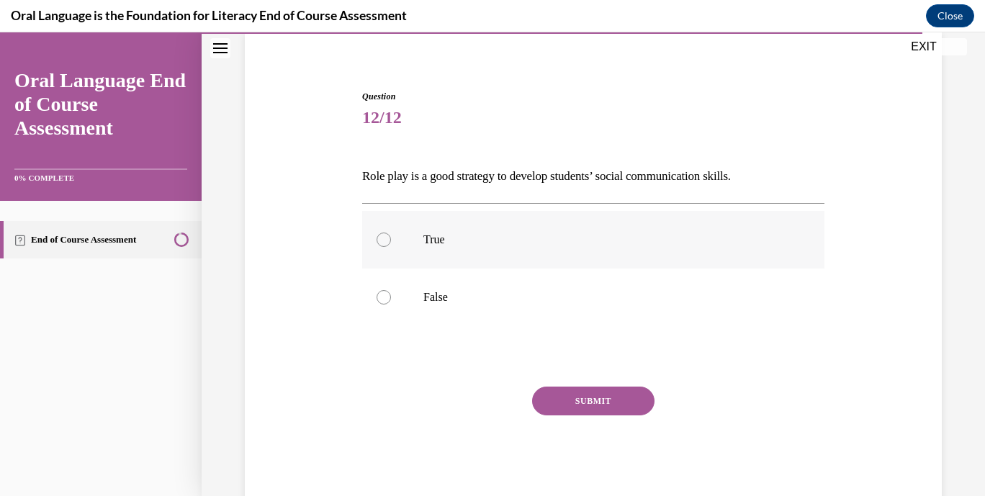
click at [406, 226] on label "True" at bounding box center [593, 240] width 462 height 58
click at [391, 233] on input "True" at bounding box center [384, 240] width 14 height 14
radio input "true"
click at [576, 401] on button "SUBMIT" at bounding box center [593, 401] width 122 height 29
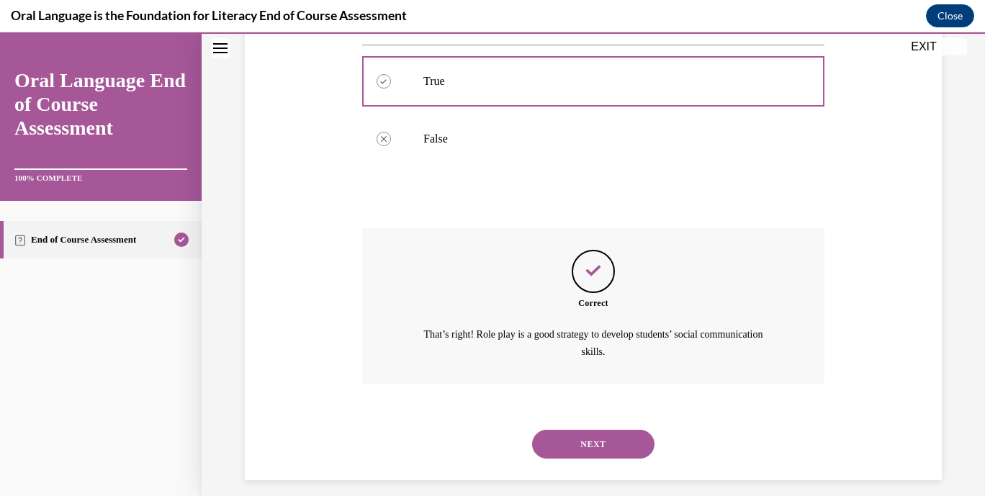
scroll to position [281, 0]
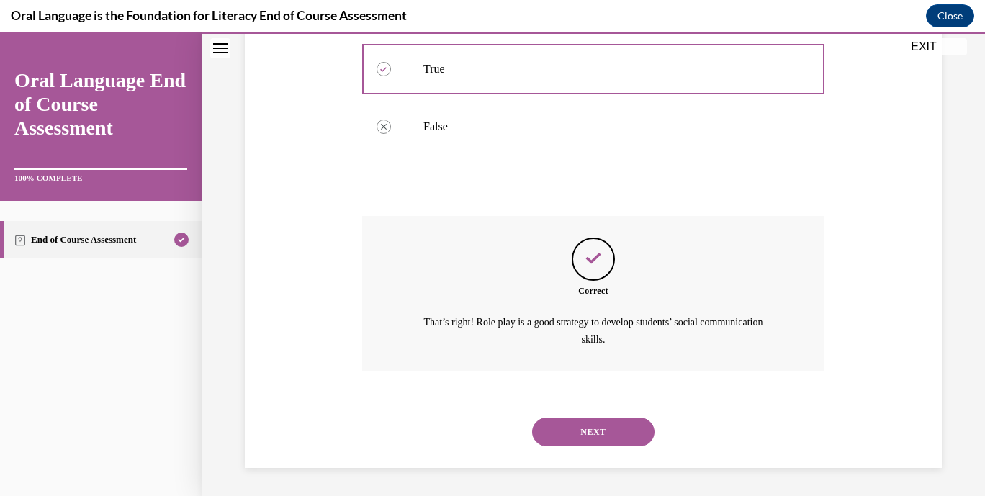
click at [610, 433] on button "NEXT" at bounding box center [593, 432] width 122 height 29
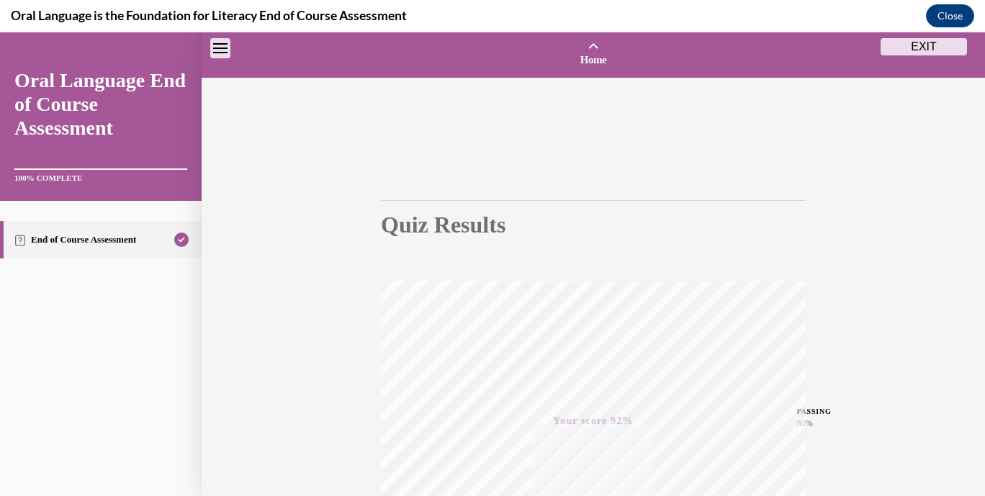
scroll to position [274, 0]
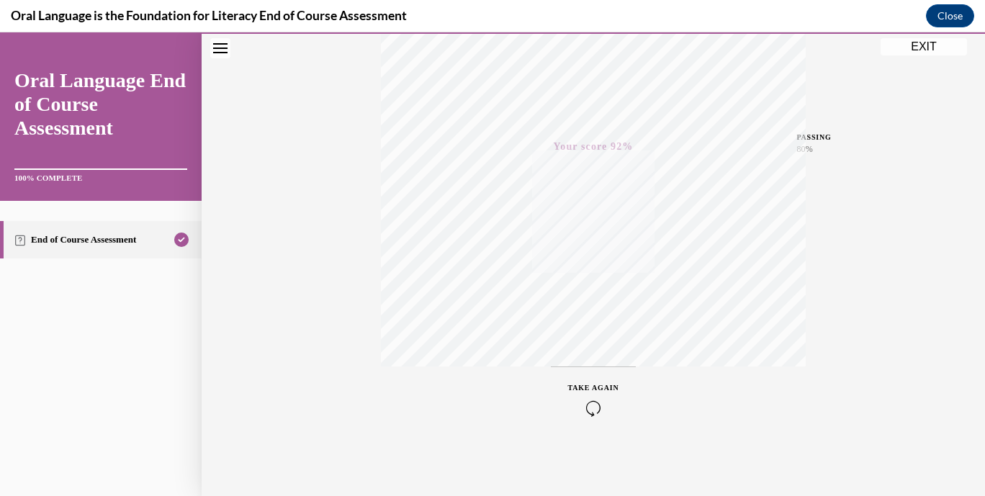
click at [916, 42] on button "EXIT" at bounding box center [924, 46] width 86 height 17
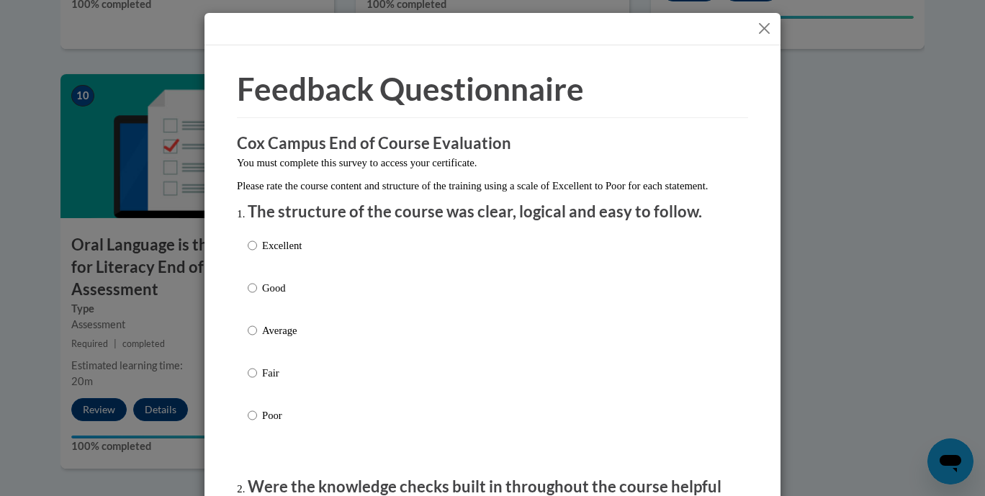
scroll to position [91, 0]
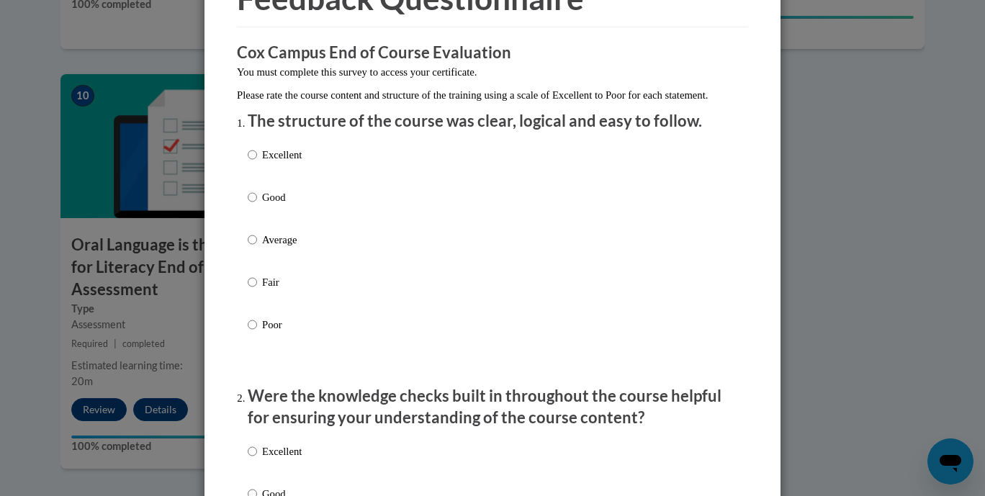
click at [277, 205] on p "Good" at bounding box center [282, 197] width 40 height 16
click at [257, 205] on input "Good" at bounding box center [252, 197] width 9 height 16
radio input "true"
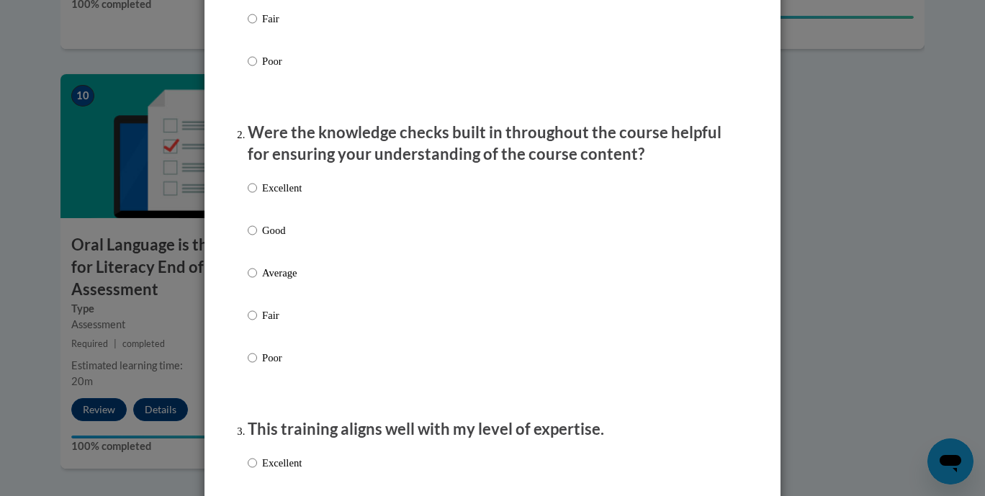
scroll to position [360, 0]
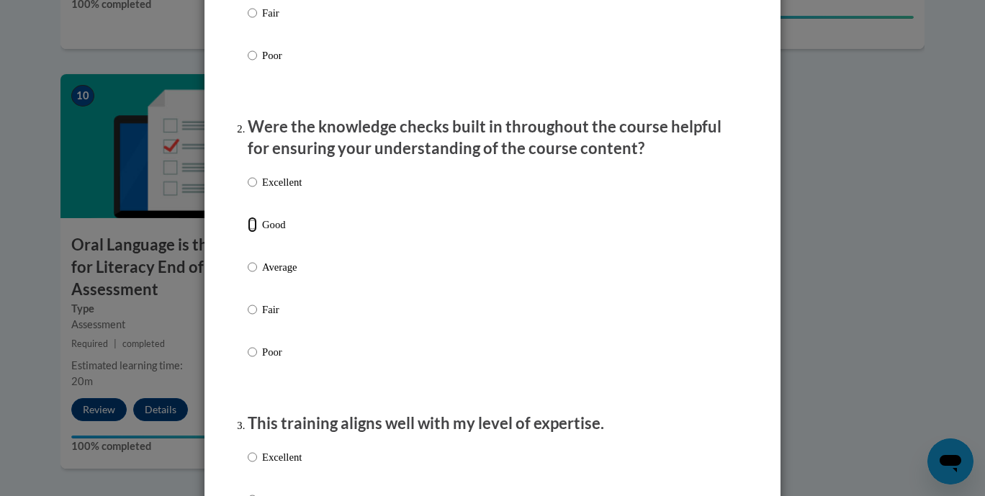
drag, startPoint x: 264, startPoint y: 246, endPoint x: 251, endPoint y: 246, distance: 13.0
click at [251, 246] on label "Good" at bounding box center [275, 236] width 54 height 39
click at [251, 233] on input "Good" at bounding box center [252, 225] width 9 height 16
radio input "true"
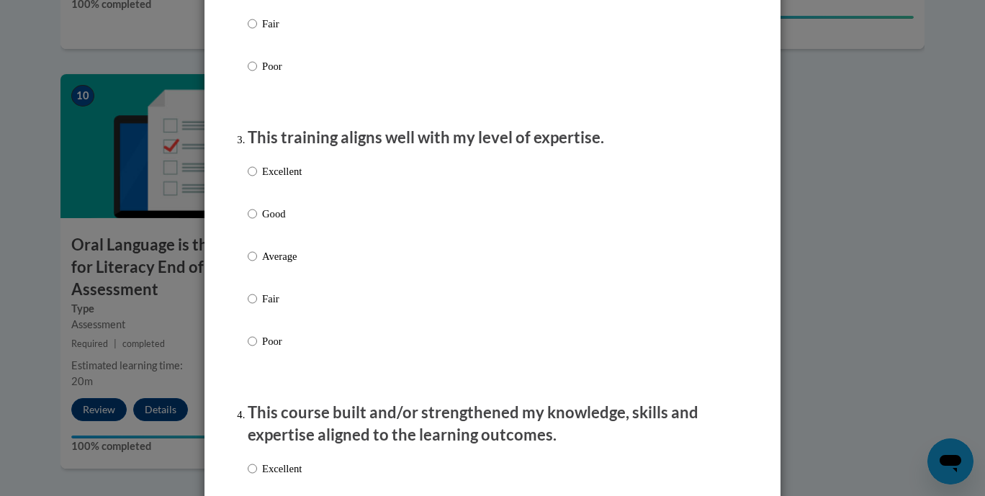
scroll to position [643, 0]
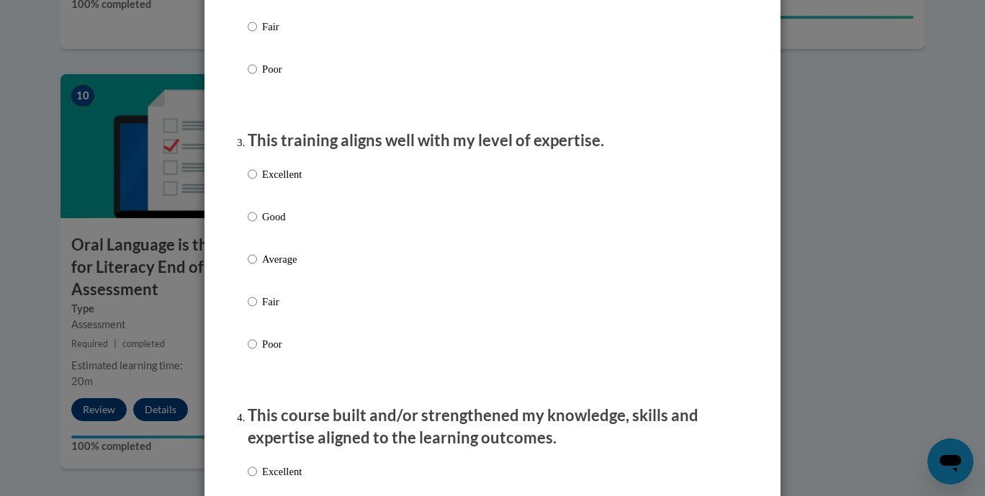
click at [254, 230] on label "Good" at bounding box center [275, 228] width 54 height 39
click at [254, 225] on input "Good" at bounding box center [252, 217] width 9 height 16
radio input "true"
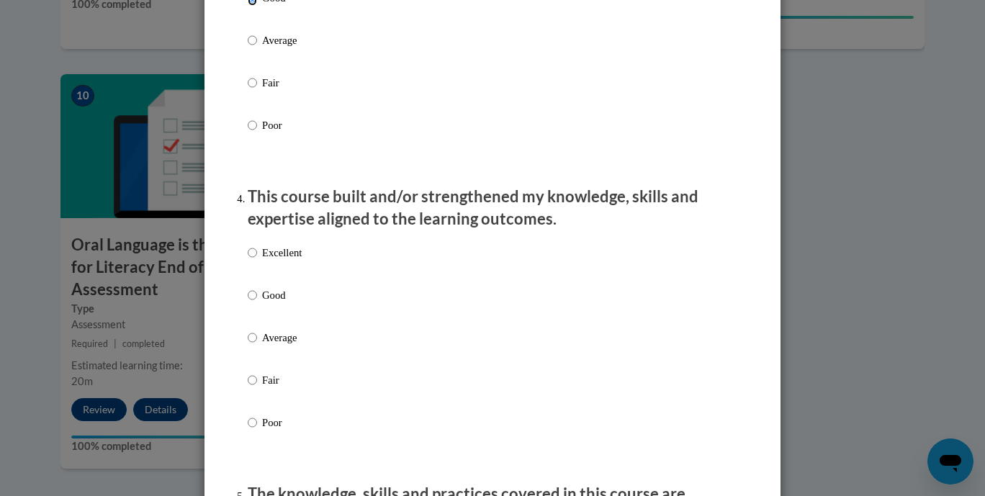
scroll to position [985, 0]
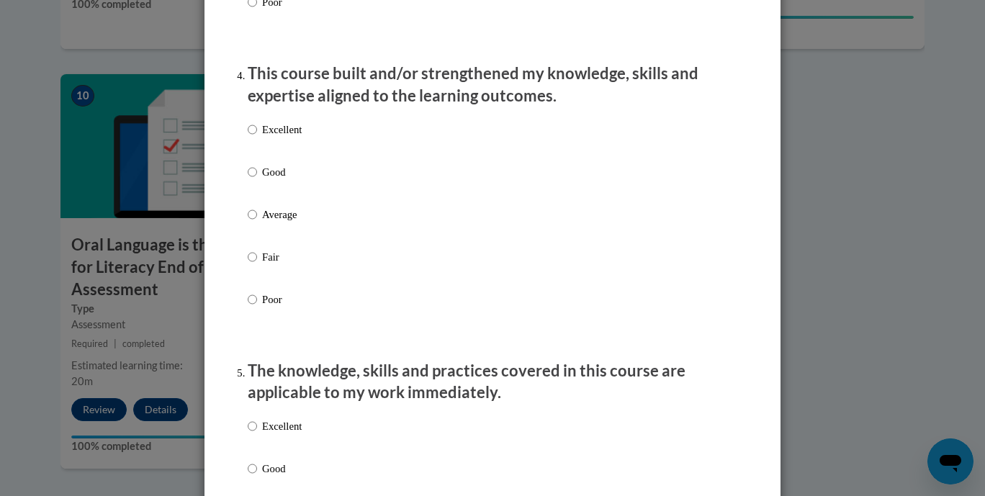
click at [269, 180] on p "Good" at bounding box center [282, 172] width 40 height 16
click at [257, 180] on input "Good" at bounding box center [252, 172] width 9 height 16
radio input "true"
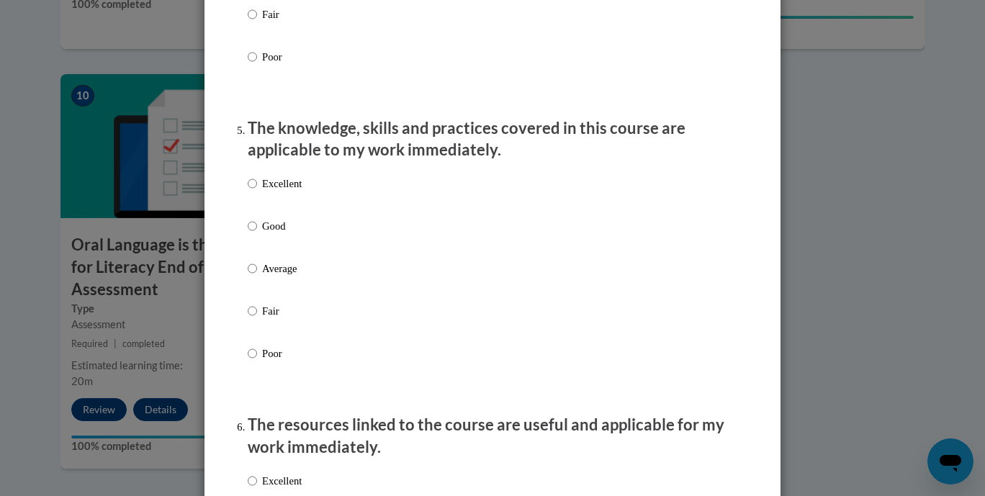
scroll to position [1229, 0]
click at [264, 233] on p "Good" at bounding box center [282, 226] width 40 height 16
click at [257, 233] on input "Good" at bounding box center [252, 226] width 9 height 16
radio input "true"
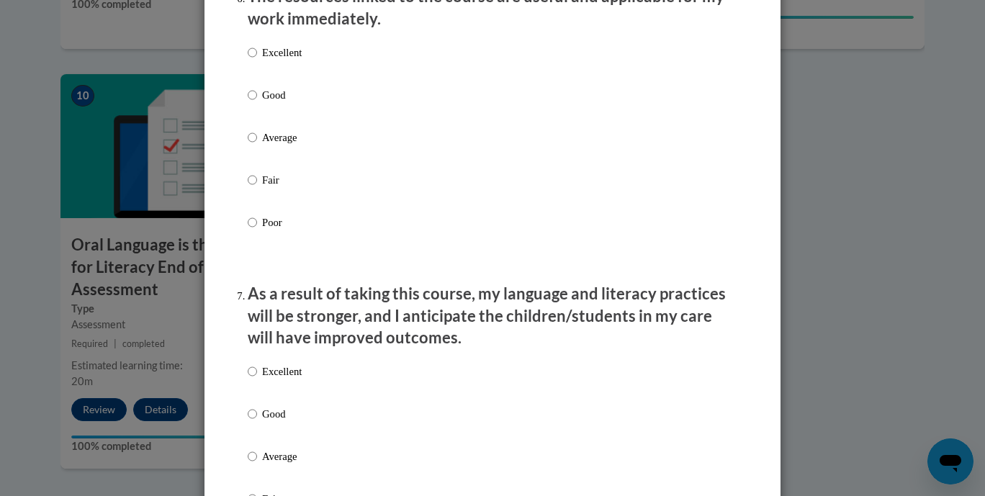
scroll to position [1632, 0]
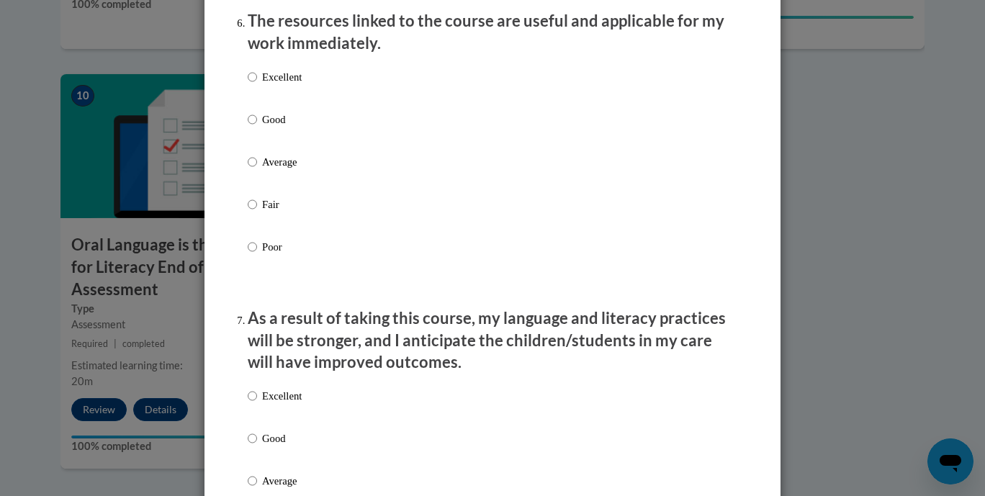
click at [270, 144] on label "Good" at bounding box center [275, 131] width 54 height 39
click at [257, 127] on input "Good" at bounding box center [252, 120] width 9 height 16
radio input "true"
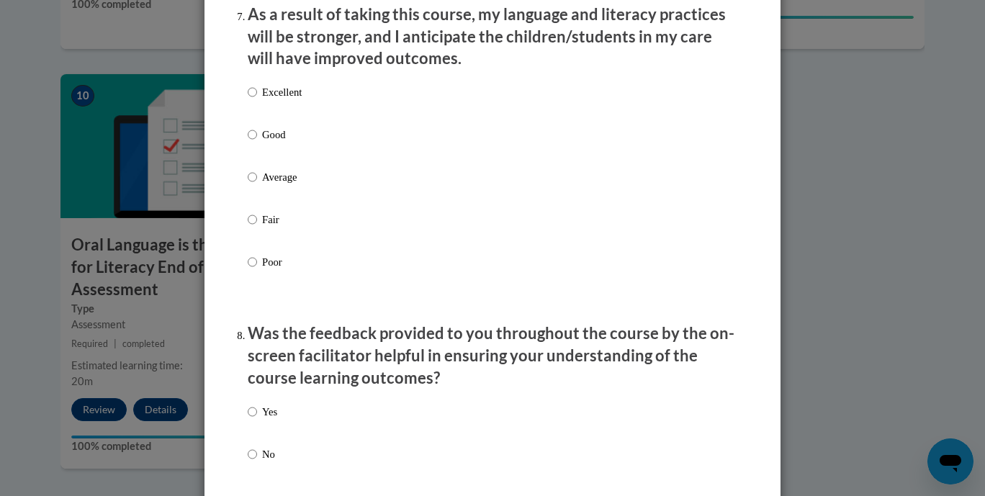
click at [269, 143] on p "Good" at bounding box center [282, 135] width 40 height 16
click at [257, 143] on input "Good" at bounding box center [252, 135] width 9 height 16
radio input "true"
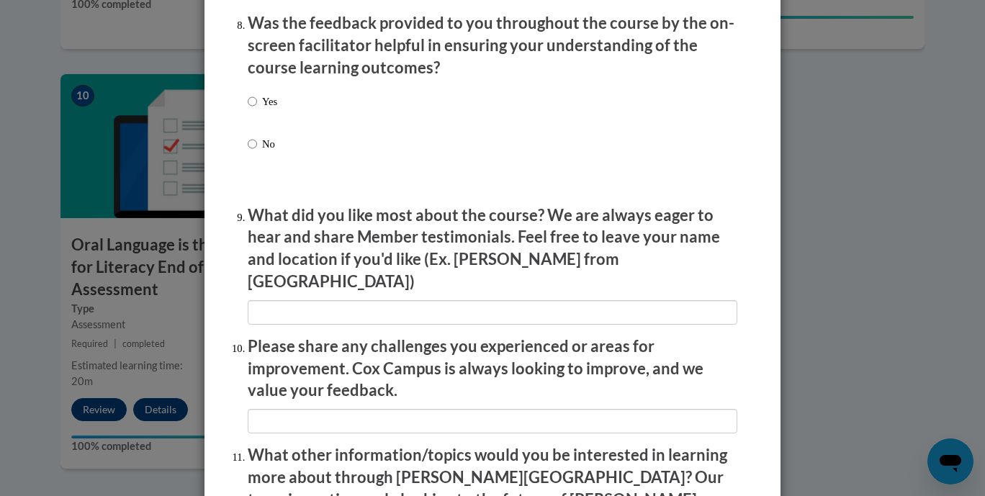
scroll to position [2247, 0]
click at [262, 109] on p "Yes" at bounding box center [269, 101] width 15 height 16
click at [257, 109] on input "Yes" at bounding box center [252, 101] width 9 height 16
radio input "true"
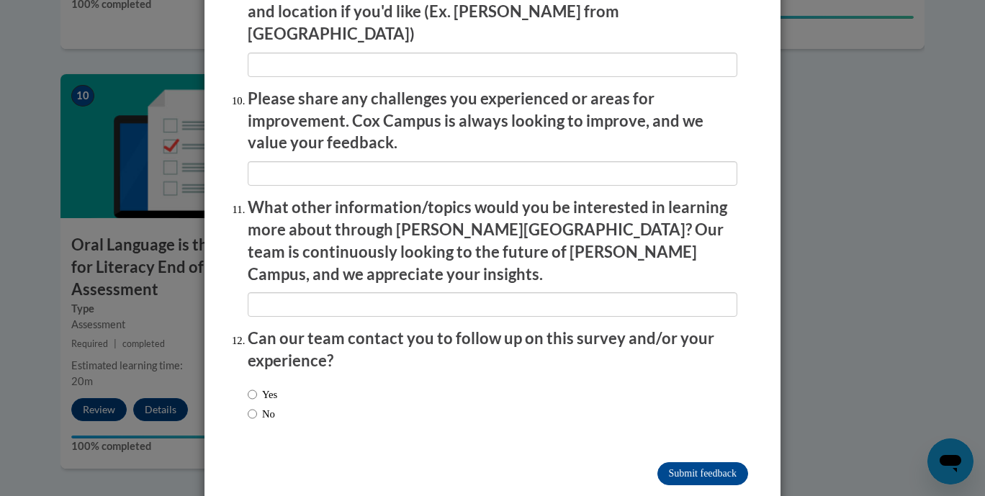
scroll to position [2500, 0]
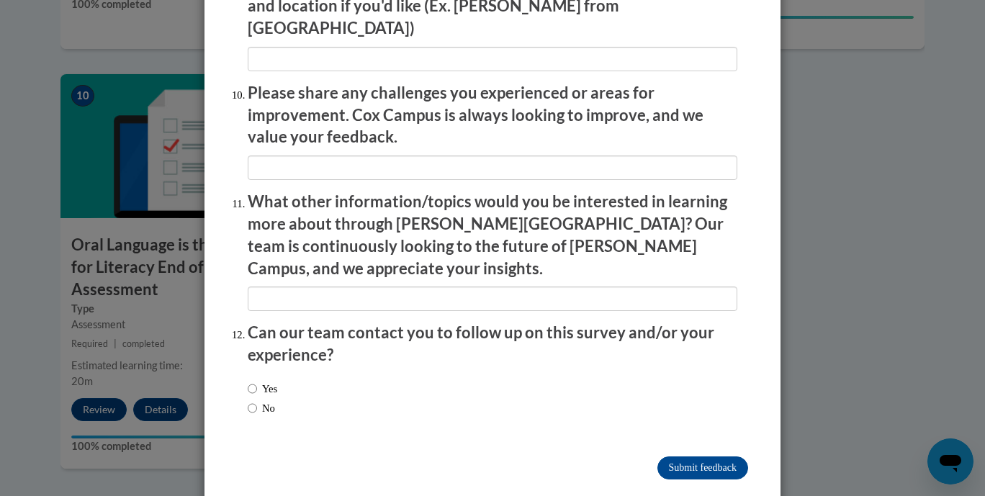
click at [254, 400] on label "No" at bounding box center [261, 408] width 27 height 16
click at [254, 400] on input "No" at bounding box center [252, 408] width 9 height 16
radio input "true"
click at [702, 457] on input "Submit feedback" at bounding box center [703, 468] width 91 height 23
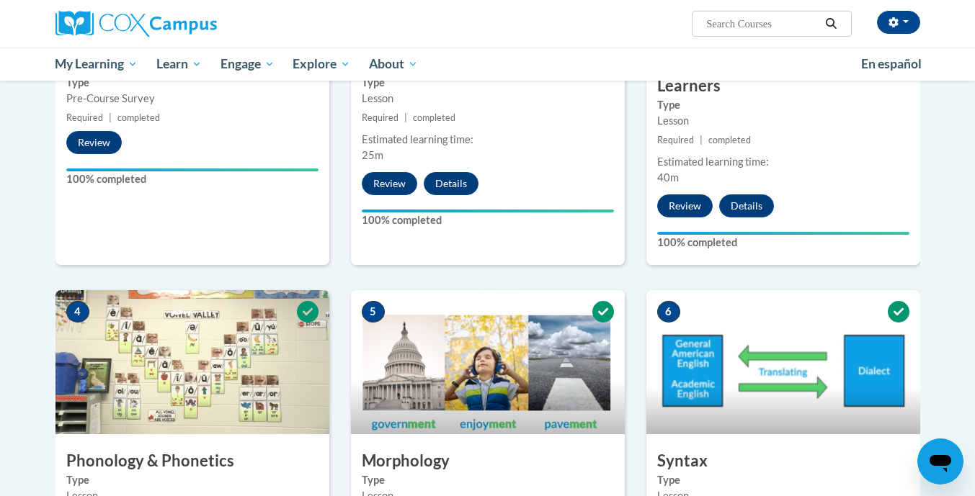
scroll to position [0, 0]
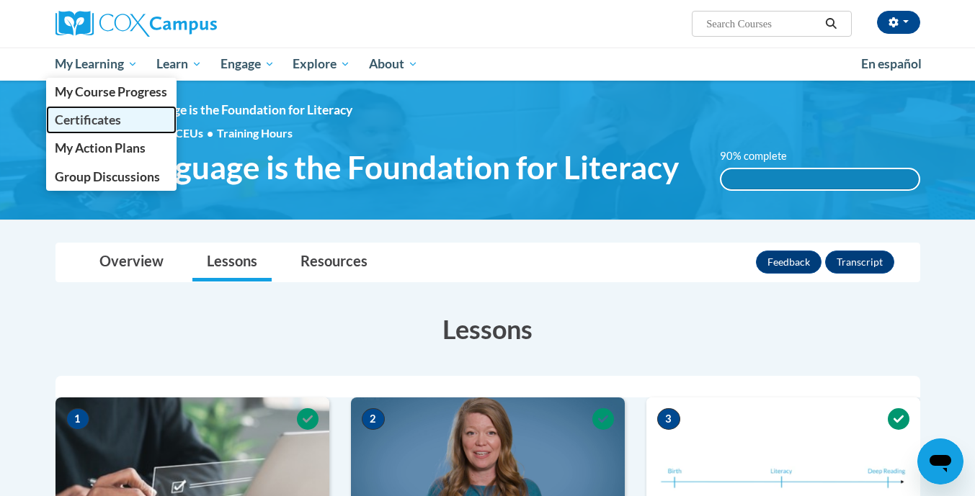
click at [104, 122] on span "Certificates" at bounding box center [88, 119] width 66 height 15
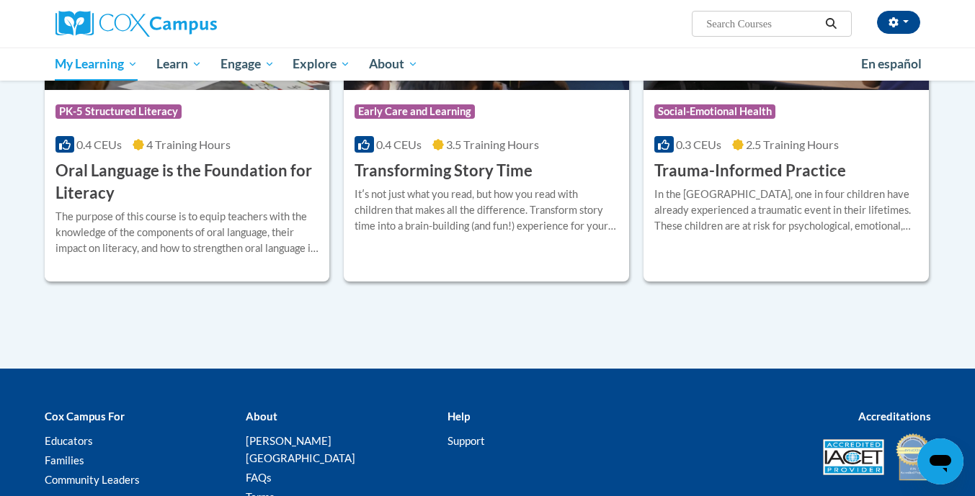
scroll to position [404, 0]
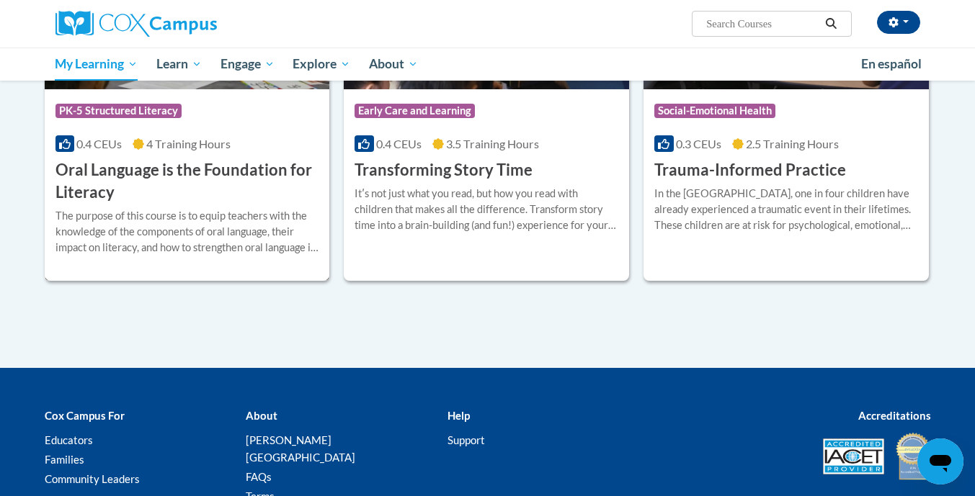
click at [200, 166] on h3 "Oral Language is the Foundation for Literacy" at bounding box center [187, 181] width 264 height 45
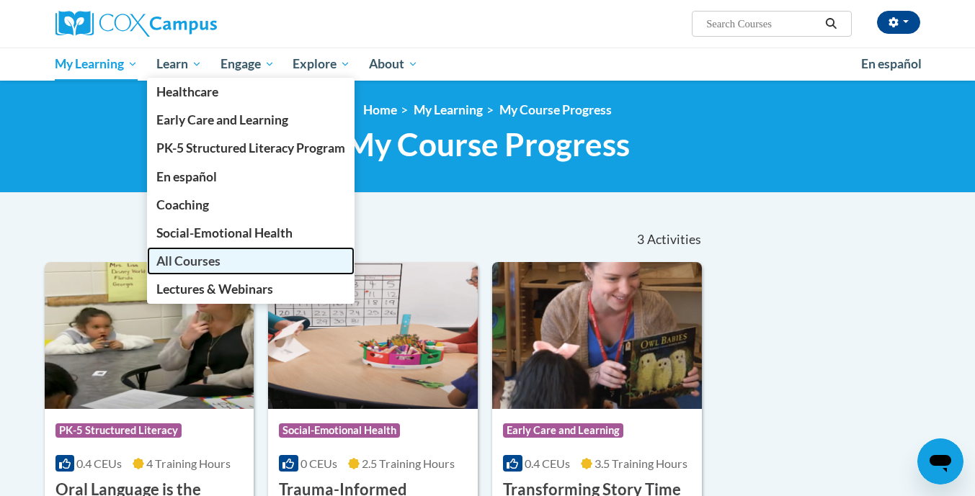
click at [229, 259] on link "All Courses" at bounding box center [250, 261] width 207 height 28
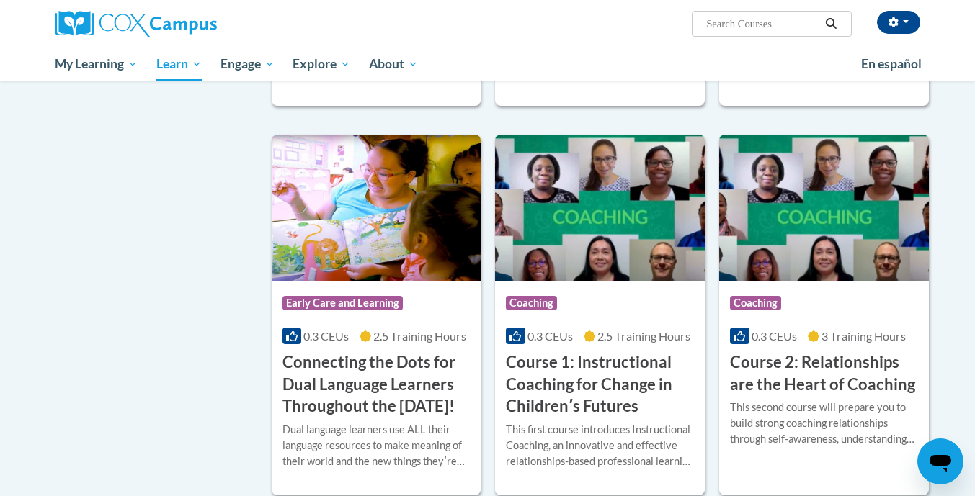
scroll to position [548, 0]
